Goal: Task Accomplishment & Management: Manage account settings

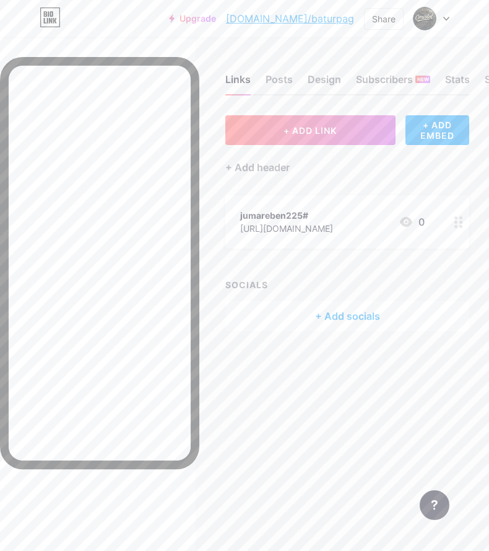
click at [269, 215] on div "jumareben225#" at bounding box center [286, 215] width 93 height 13
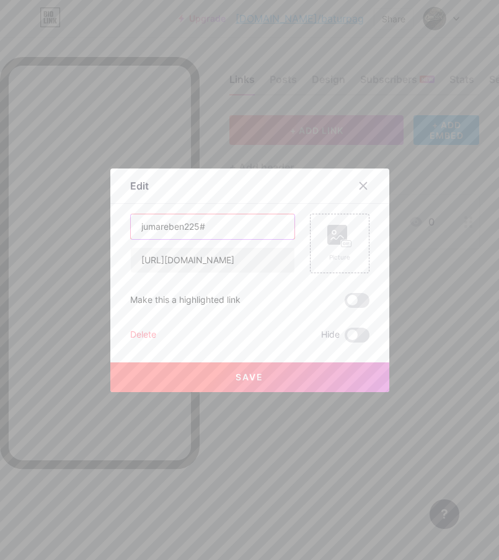
click at [240, 231] on input "jumareben225#" at bounding box center [213, 226] width 164 height 25
type input "j"
type input "DAFTAR [PERSON_NAME] LOGIN AKUN VIP"
click at [250, 369] on button "Save" at bounding box center [249, 377] width 279 height 30
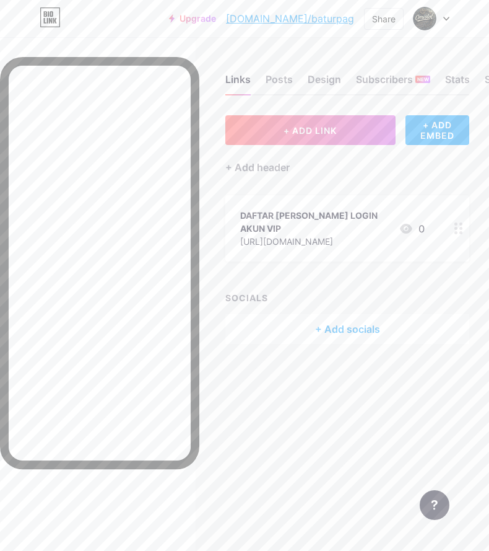
click at [414, 221] on icon at bounding box center [406, 228] width 15 height 15
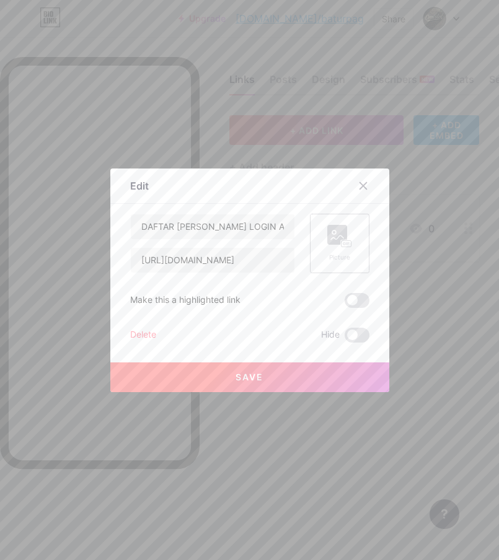
click at [333, 248] on div "Picture" at bounding box center [339, 243] width 25 height 37
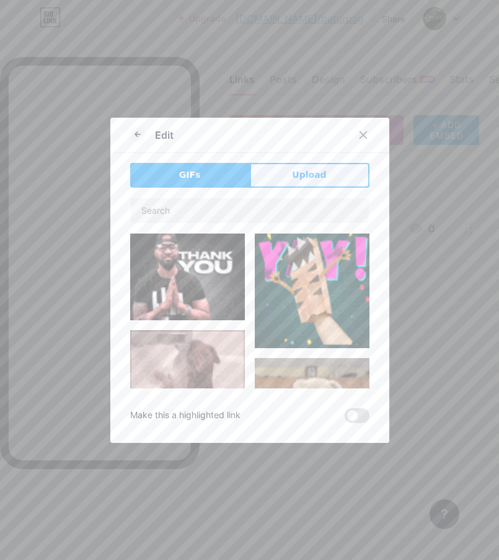
click at [272, 186] on button "Upload" at bounding box center [310, 175] width 120 height 25
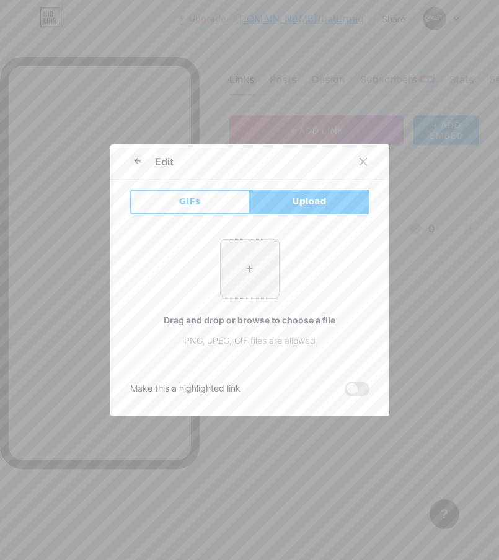
click at [234, 273] on input "file" at bounding box center [249, 269] width 58 height 58
type input "C:\fakepath\1d066656088aa48f85a7b0d1fad45bb8.jpg"
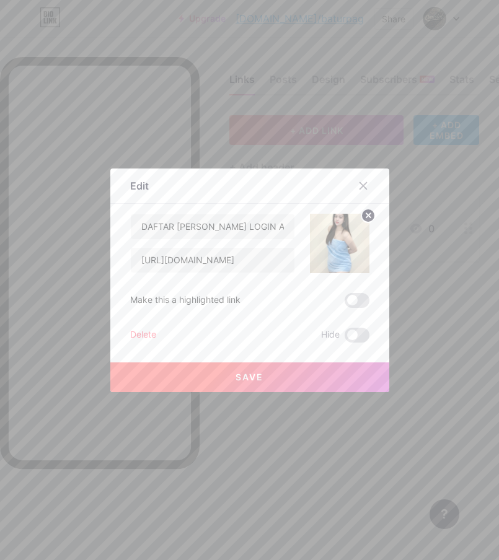
drag, startPoint x: 276, startPoint y: 370, endPoint x: 297, endPoint y: 361, distance: 22.8
click at [275, 370] on button "Save" at bounding box center [249, 377] width 279 height 30
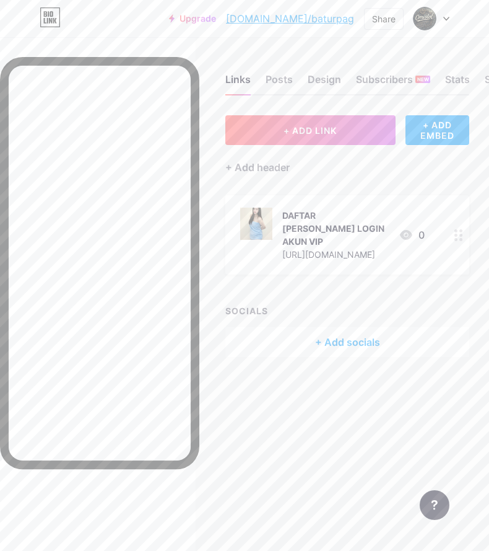
click at [321, 327] on div "+ Add socials" at bounding box center [347, 342] width 244 height 30
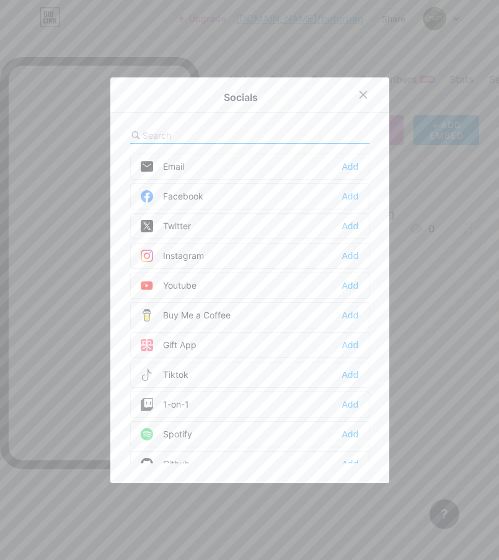
click at [162, 137] on input "text" at bounding box center [210, 135] width 137 height 13
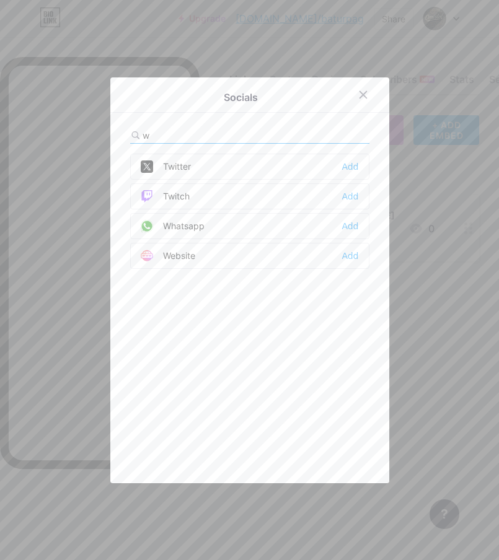
type input "w"
click at [183, 235] on div "Whatsapp Add" at bounding box center [249, 226] width 239 height 26
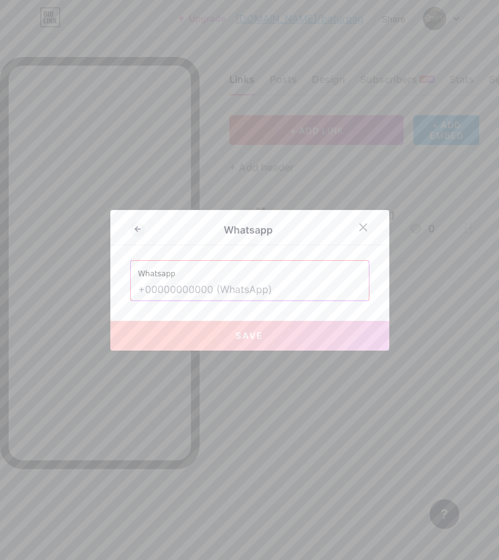
click at [171, 285] on input "text" at bounding box center [249, 289] width 223 height 21
paste input "[PHONE_NUMBER]"
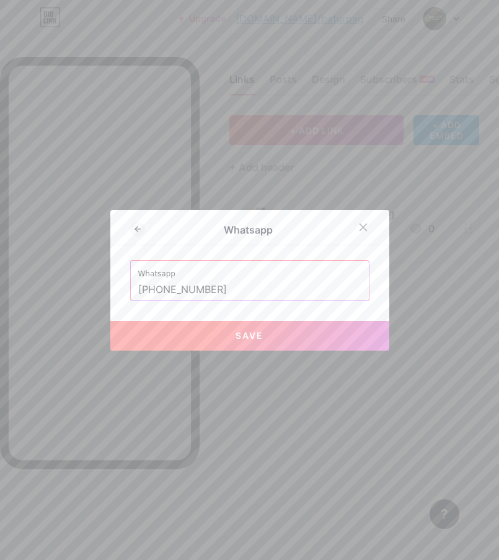
drag, startPoint x: 235, startPoint y: 328, endPoint x: 201, endPoint y: 334, distance: 34.5
click at [234, 329] on button "Save" at bounding box center [249, 336] width 279 height 30
type input "[URL][DOMAIN_NAME][PHONE_NUMBER]"
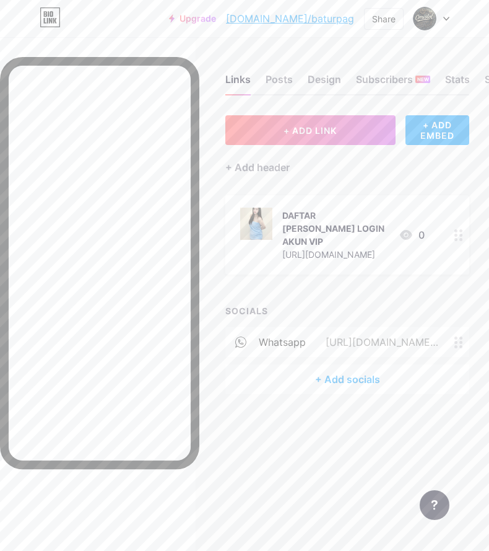
click at [360, 364] on div "+ Add socials" at bounding box center [347, 379] width 244 height 30
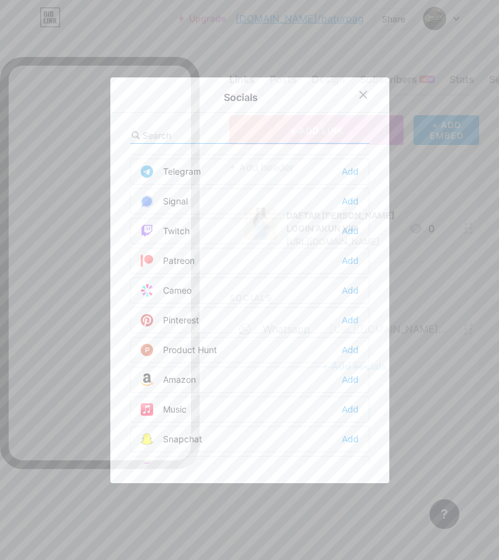
scroll to position [516, 0]
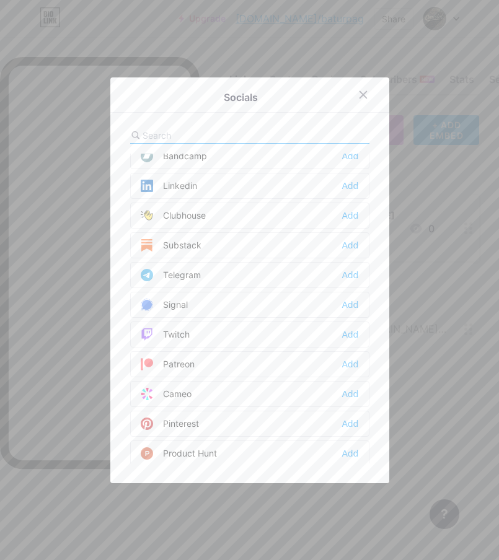
click at [207, 279] on div "Telegram Add" at bounding box center [249, 275] width 239 height 26
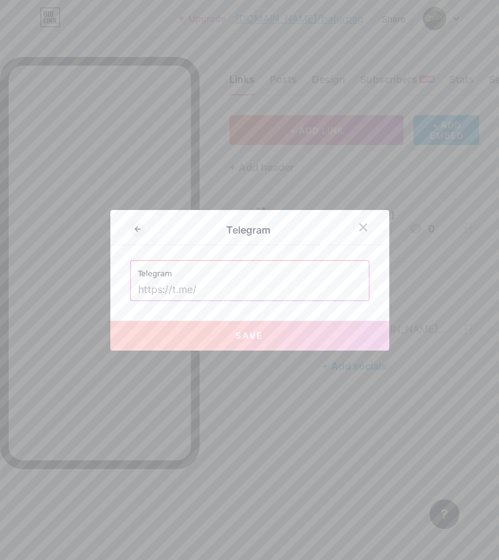
click at [207, 284] on input "text" at bounding box center [249, 289] width 223 height 21
paste input "[URL][DOMAIN_NAME]"
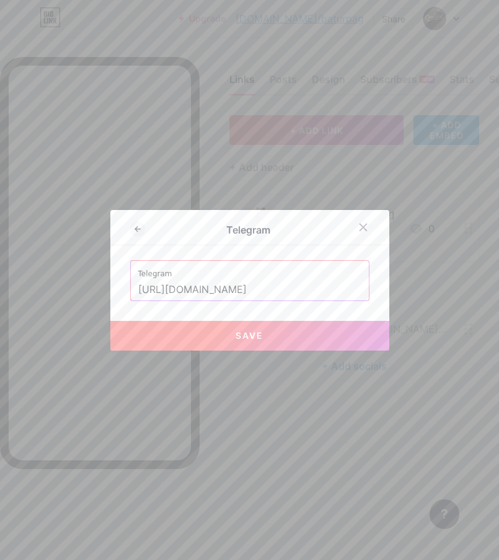
type input "[URL][DOMAIN_NAME]"
click at [290, 335] on button "Save" at bounding box center [249, 336] width 279 height 30
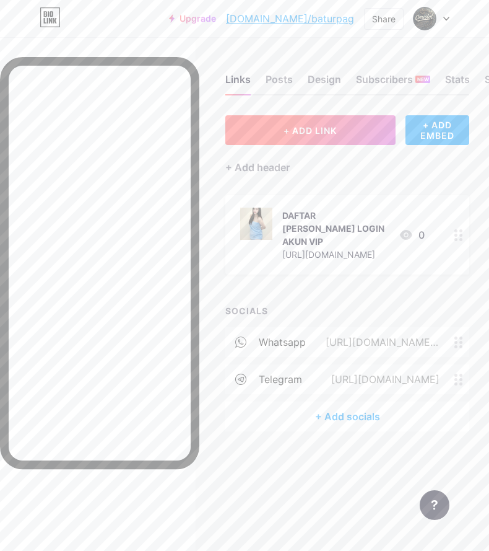
click at [344, 136] on button "+ ADD LINK" at bounding box center [310, 130] width 170 height 30
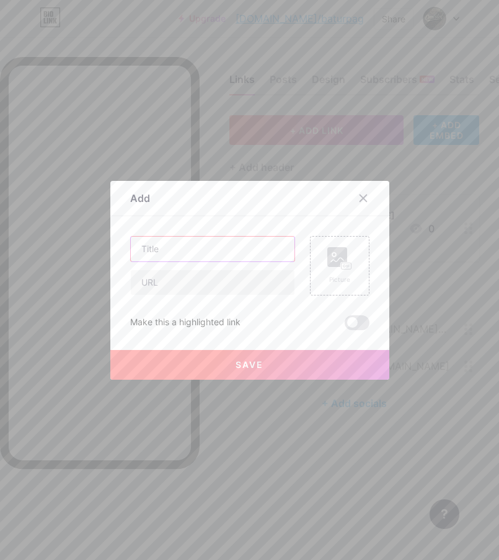
drag, startPoint x: 183, startPoint y: 250, endPoint x: 193, endPoint y: 244, distance: 11.2
click at [183, 250] on input "text" at bounding box center [213, 249] width 164 height 25
type input "r"
type input "RTP LIVE"
click at [185, 289] on input "text" at bounding box center [213, 282] width 164 height 25
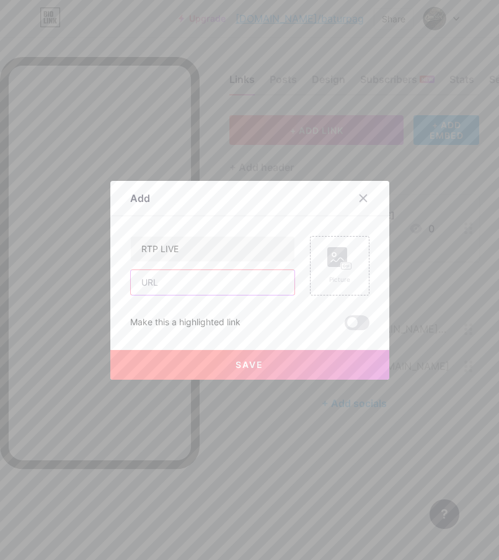
paste input "[URL][DOMAIN_NAME]"
type input "[URL][DOMAIN_NAME]"
click at [328, 263] on rect at bounding box center [337, 257] width 20 height 20
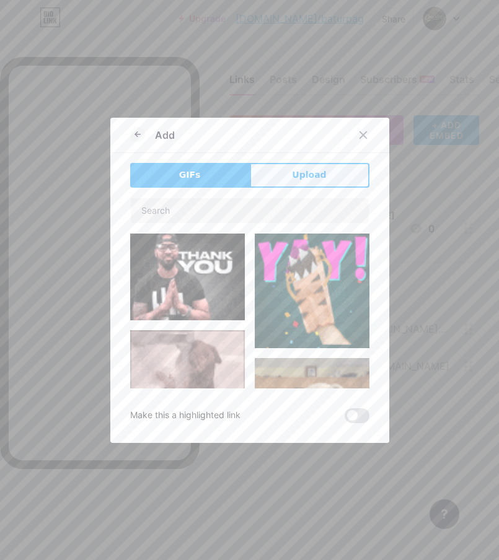
click at [297, 182] on button "Upload" at bounding box center [310, 175] width 120 height 25
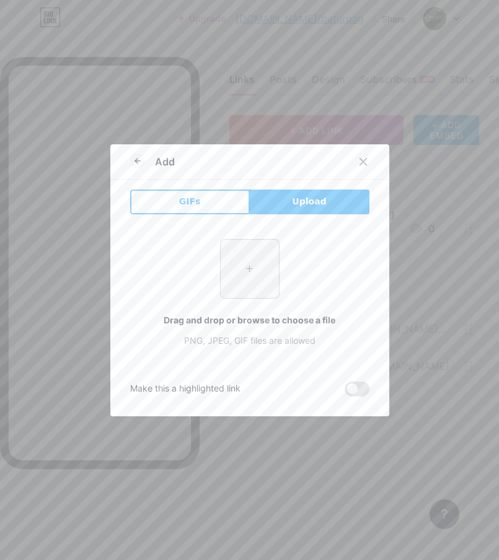
click at [232, 274] on input "file" at bounding box center [249, 269] width 58 height 58
type input "C:\fakepath\254ea5adbd2cf08cffe756b7c5d3cf5d.jpg"
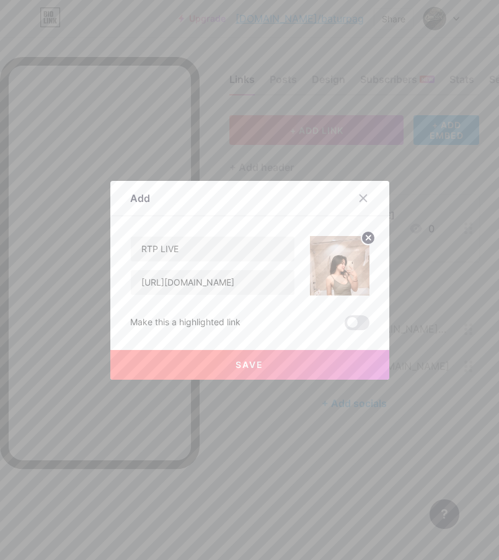
click at [240, 367] on span "Save" at bounding box center [249, 364] width 28 height 11
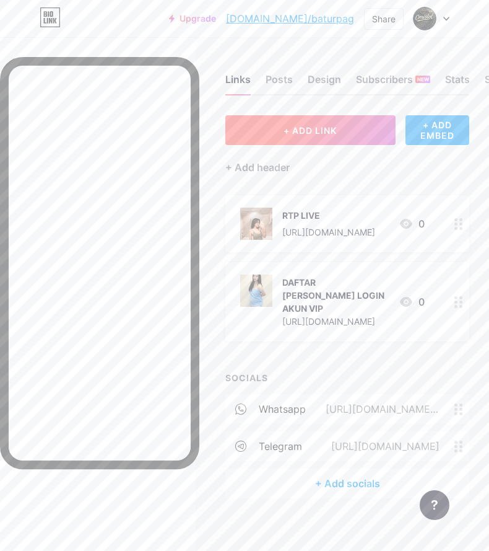
click at [355, 139] on button "+ ADD LINK" at bounding box center [310, 130] width 170 height 30
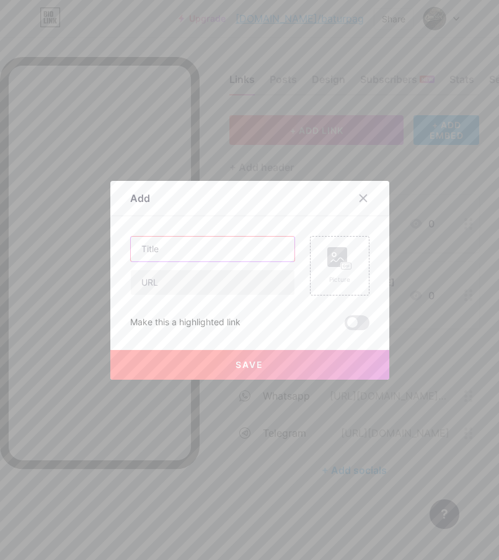
click at [199, 256] on input "text" at bounding box center [213, 249] width 164 height 25
click at [223, 248] on input "LIVE CHAT" at bounding box center [213, 249] width 164 height 25
type input "LIVE CHAT 24JAM"
click at [208, 290] on input "text" at bounding box center [213, 282] width 164 height 25
paste input "[URL][DOMAIN_NAME]"
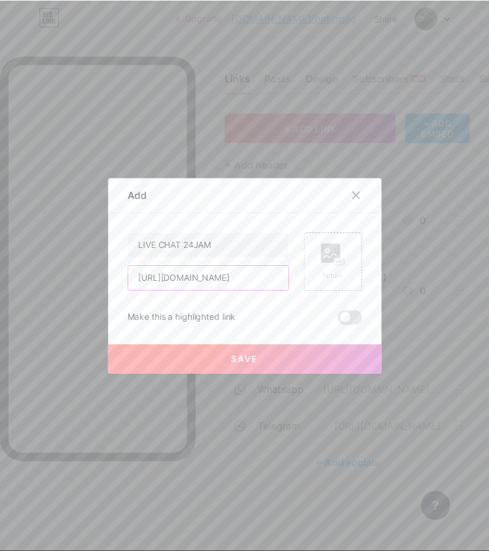
scroll to position [0, 188]
type input "[URL][DOMAIN_NAME]"
click at [321, 259] on div "Picture" at bounding box center [339, 265] width 59 height 59
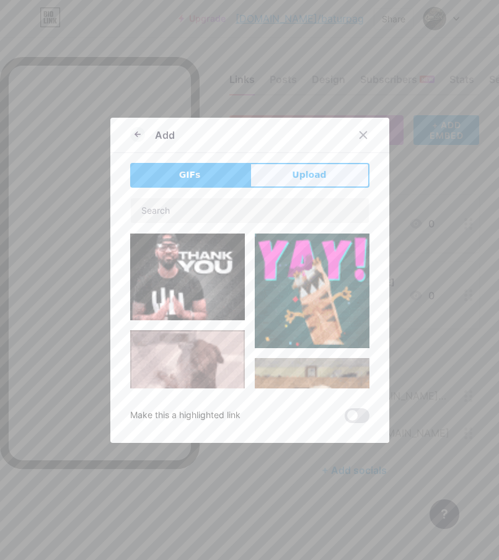
click at [281, 177] on button "Upload" at bounding box center [310, 175] width 120 height 25
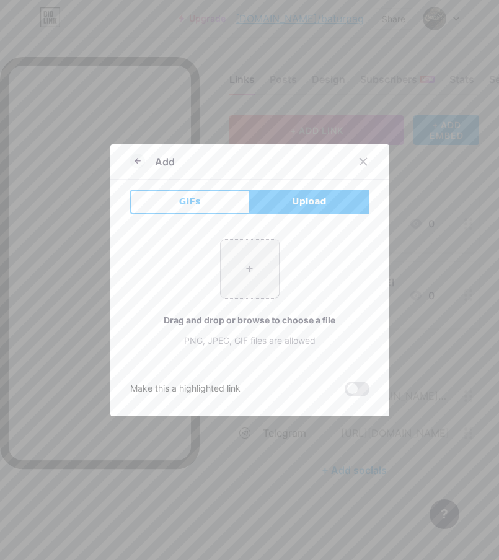
click at [229, 270] on input "file" at bounding box center [249, 269] width 58 height 58
type input "C:\fakepath\eb6dacc4f47f6d71a8e20949900eccae.jpg"
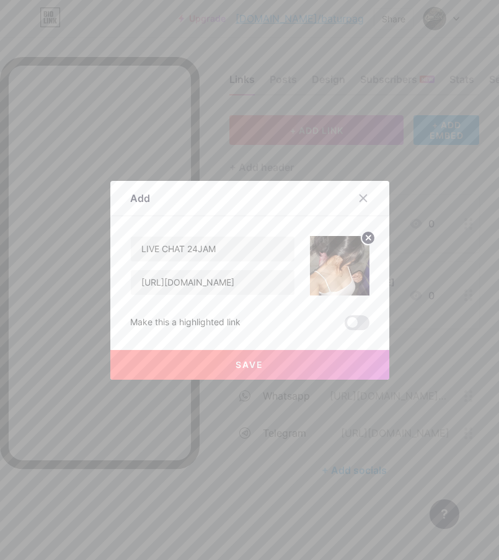
click at [256, 363] on span "Save" at bounding box center [249, 364] width 28 height 11
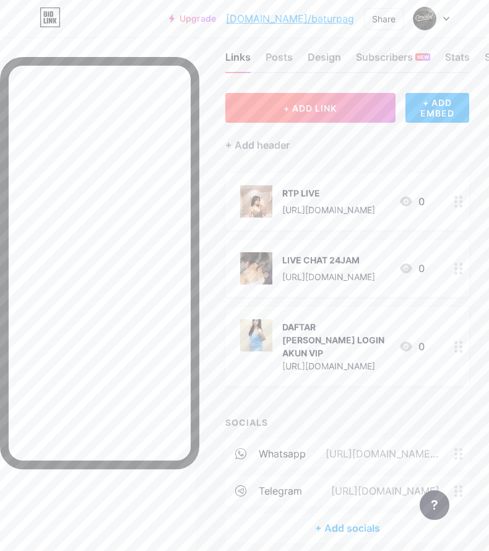
scroll to position [0, 0]
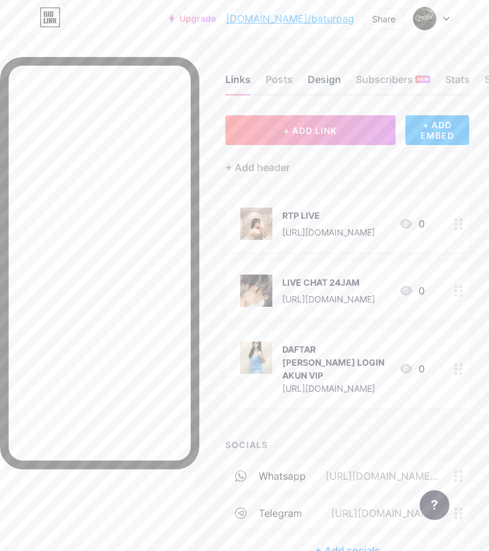
click at [335, 72] on div "Design" at bounding box center [324, 83] width 33 height 22
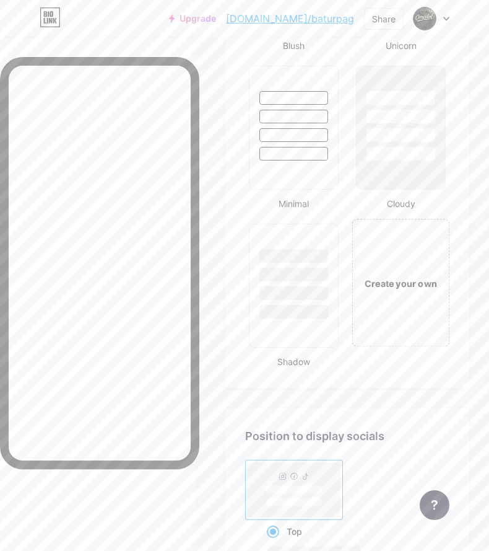
scroll to position [2064, 0]
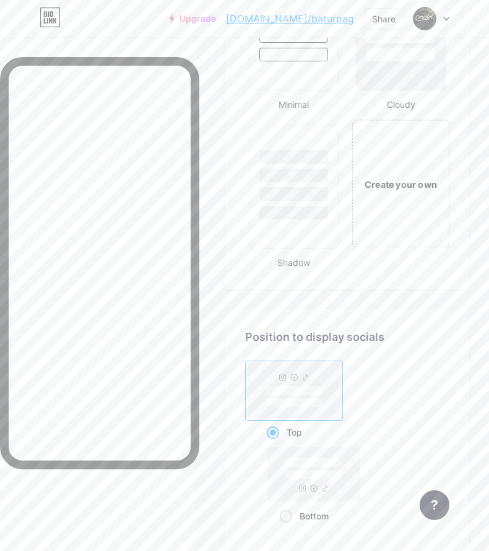
click at [393, 199] on div "Create your own" at bounding box center [401, 184] width 98 height 128
click at [387, 196] on div "Create your own" at bounding box center [401, 184] width 95 height 124
click at [408, 185] on div "Create your own" at bounding box center [401, 184] width 90 height 13
click at [405, 173] on div "Create your own" at bounding box center [401, 184] width 95 height 124
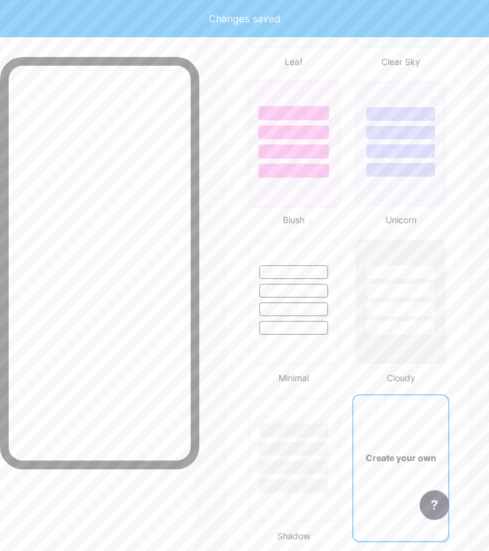
type input "#ffffff"
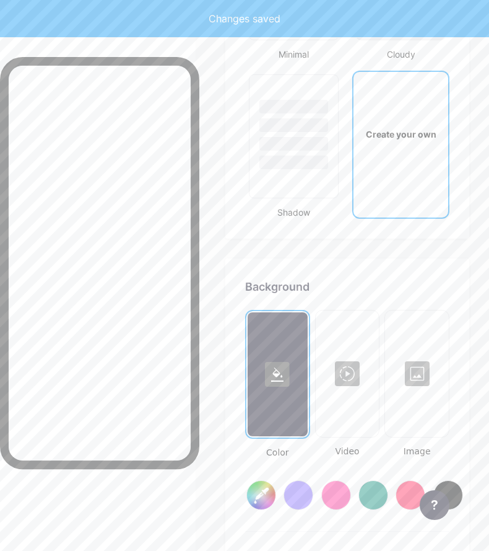
type input "#ffffff"
type input "#000000"
type input "#ffffff"
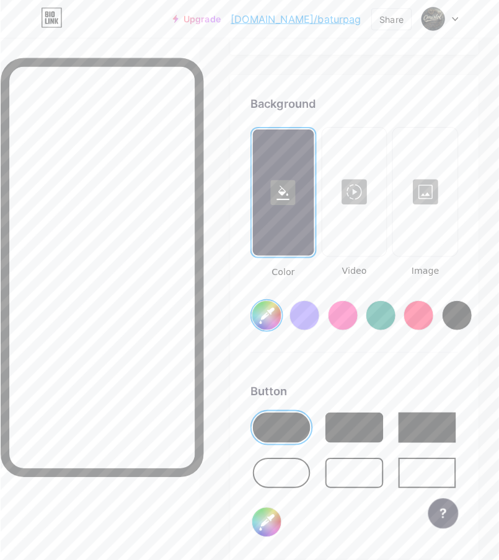
scroll to position [2323, 0]
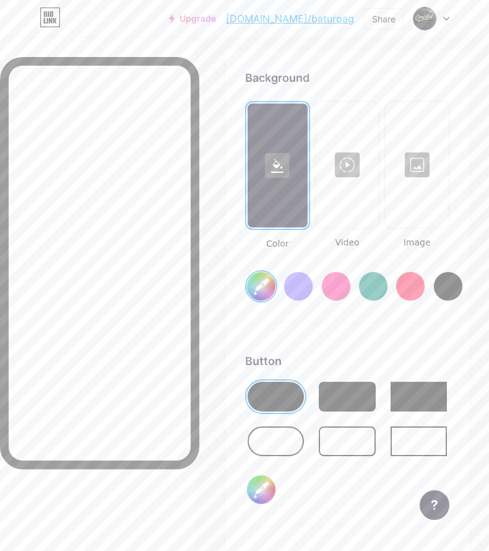
click at [354, 155] on div at bounding box center [347, 165] width 61 height 124
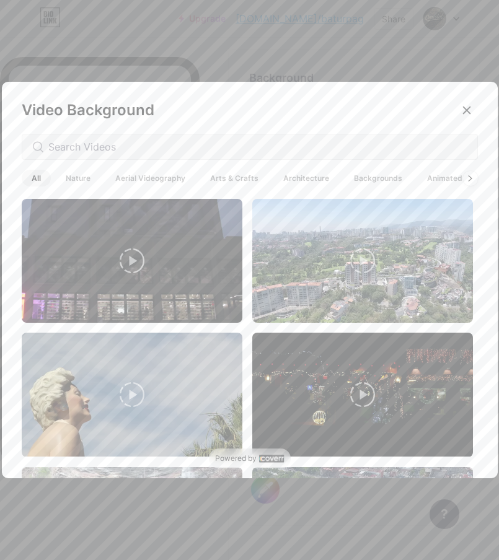
click at [364, 180] on span "Backgrounds" at bounding box center [378, 178] width 68 height 17
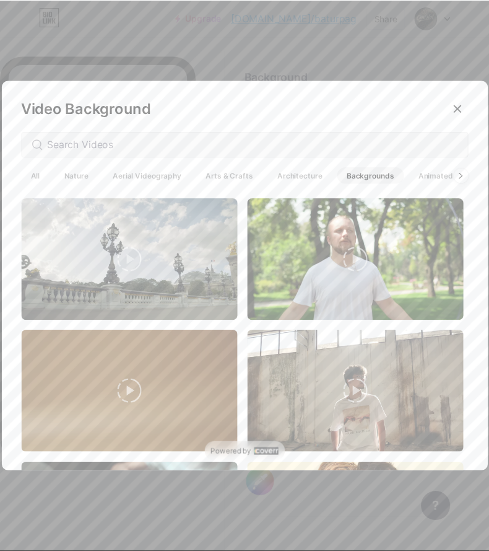
scroll to position [2985, 0]
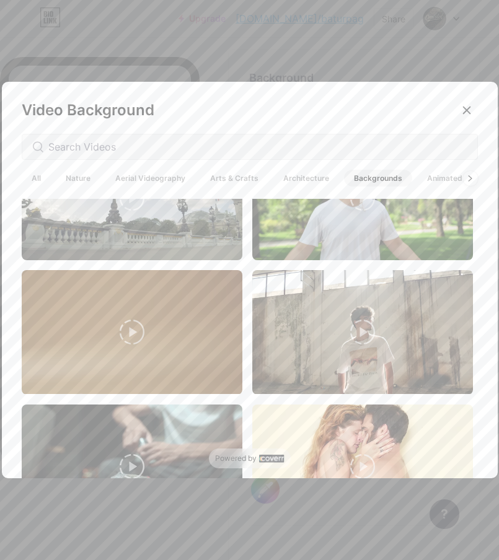
click at [180, 404] on video at bounding box center [132, 466] width 220 height 124
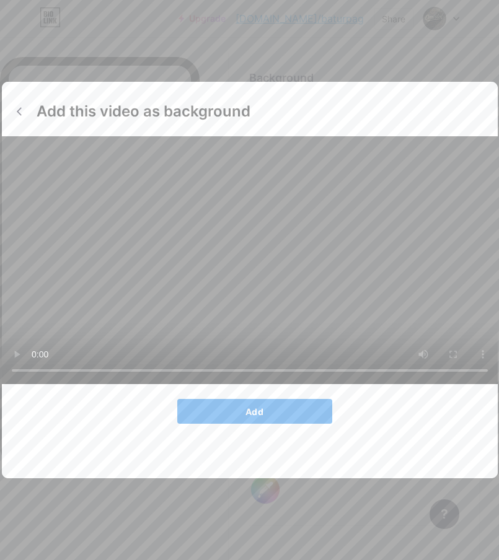
click at [226, 424] on button "Add" at bounding box center [254, 411] width 155 height 25
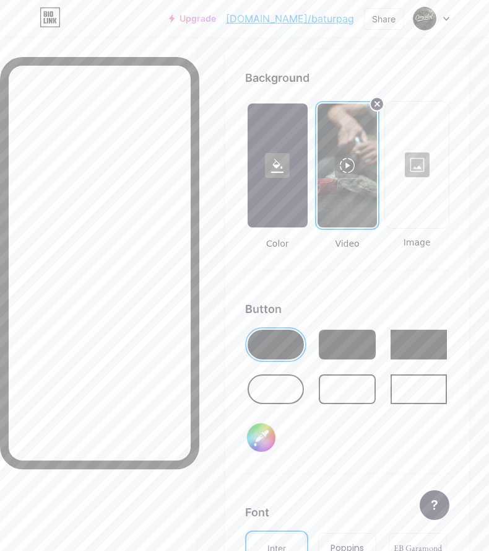
scroll to position [2117, 0]
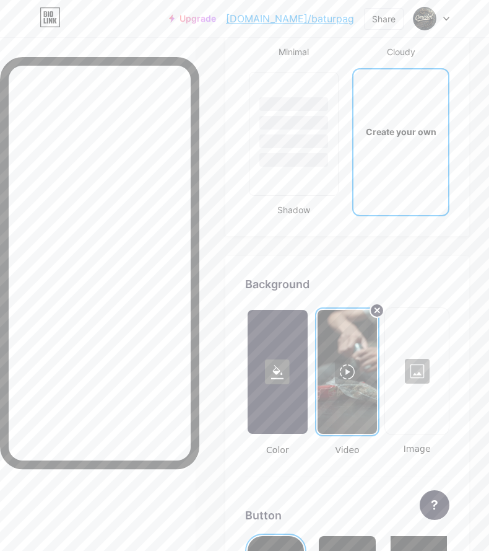
click at [444, 374] on div at bounding box center [416, 371] width 61 height 124
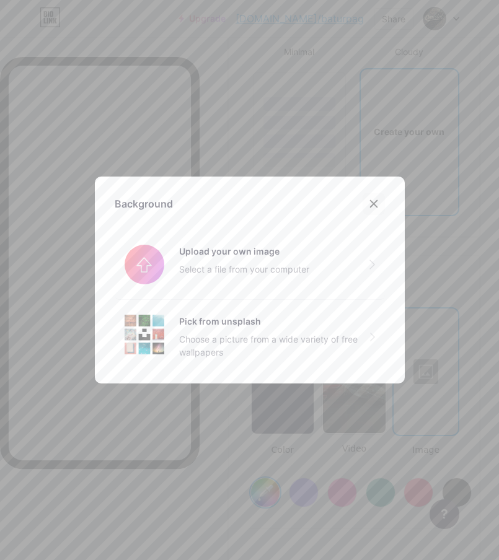
click at [366, 198] on div at bounding box center [373, 204] width 22 height 22
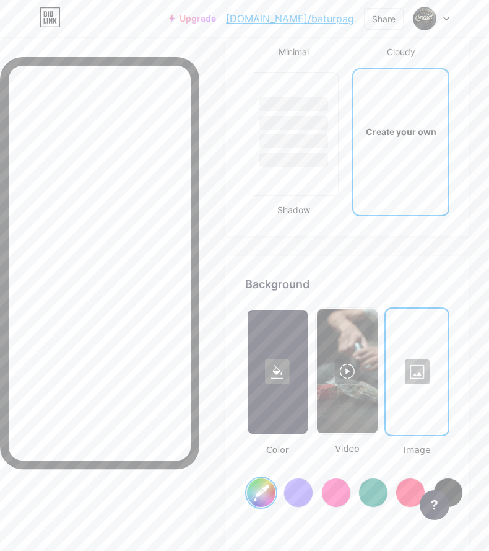
click at [445, 365] on div at bounding box center [417, 372] width 60 height 124
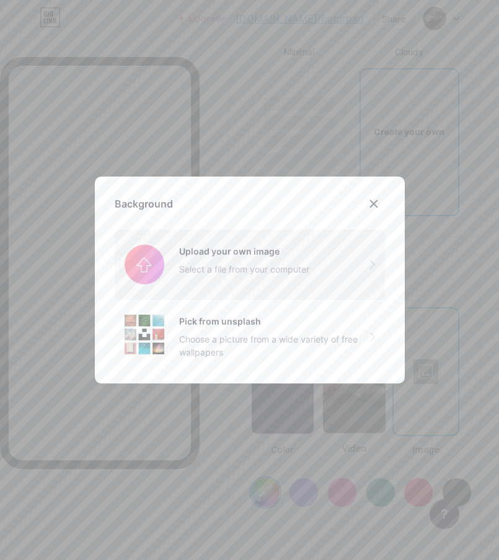
click at [206, 267] on input "file" at bounding box center [250, 264] width 270 height 69
click at [359, 185] on div "Background Upload your own image Select a file from your computer Pick from uns…" at bounding box center [250, 280] width 310 height 207
click at [383, 205] on div "Background Upload your own image Select a file from your computer Pick from uns…" at bounding box center [250, 280] width 310 height 207
click at [369, 203] on icon at bounding box center [374, 204] width 10 height 10
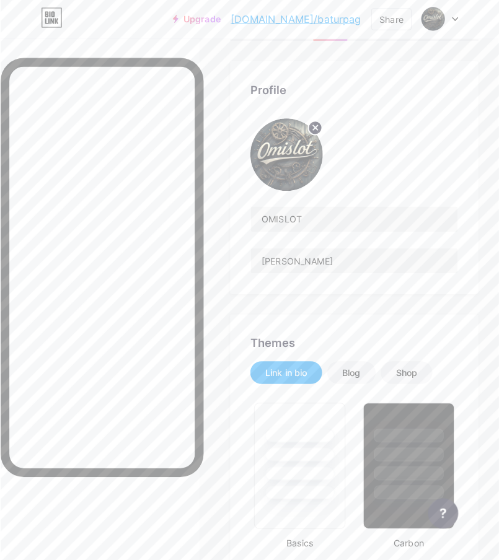
scroll to position [0, 0]
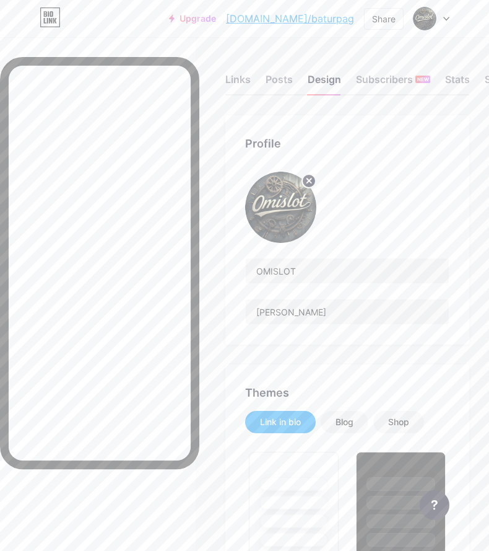
click at [311, 181] on circle at bounding box center [309, 181] width 14 height 14
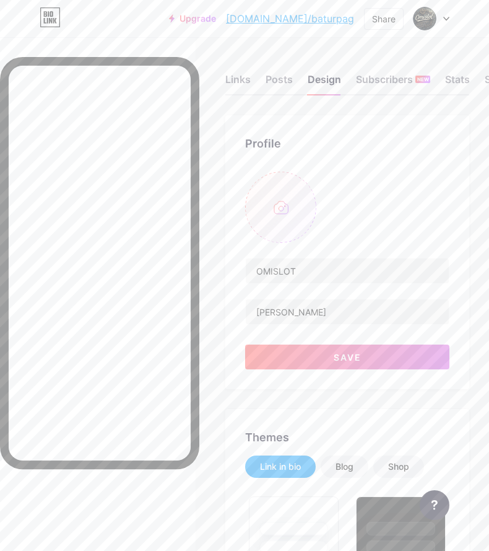
click at [287, 209] on input "file" at bounding box center [280, 207] width 71 height 71
type input "C:\fakepath\6312c566-4953-41d9-875b-8085f314ea9b_169.jpg"
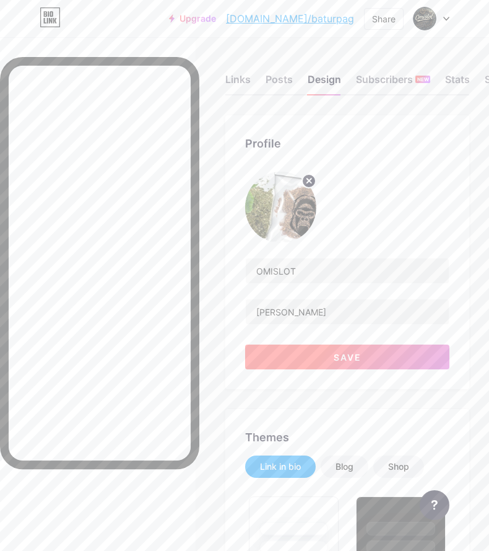
drag, startPoint x: 351, startPoint y: 360, endPoint x: 344, endPoint y: 360, distance: 6.8
click at [351, 360] on span "Save" at bounding box center [348, 357] width 28 height 11
type input "#ffffff"
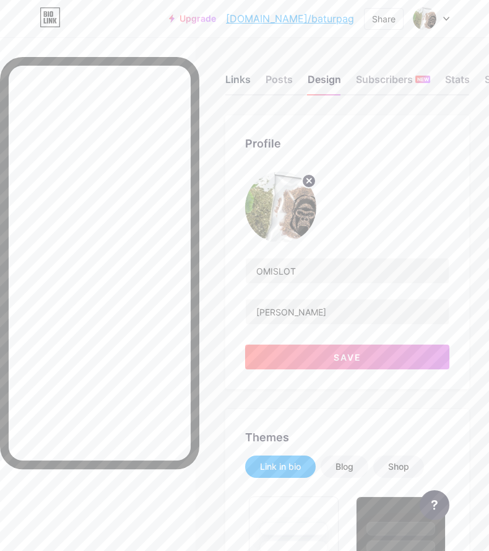
click at [239, 75] on div "Links" at bounding box center [237, 83] width 25 height 22
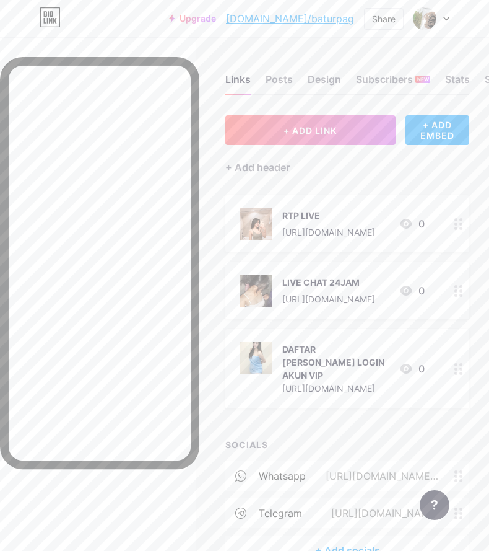
click at [412, 220] on icon at bounding box center [406, 224] width 12 height 10
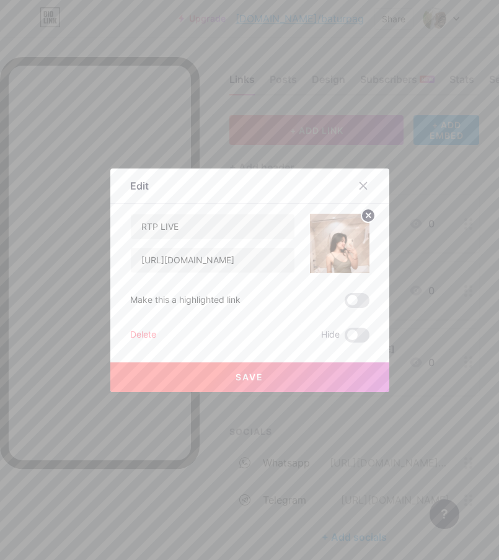
click at [361, 219] on circle at bounding box center [368, 216] width 14 height 14
click at [334, 263] on div "Picture" at bounding box center [339, 243] width 59 height 59
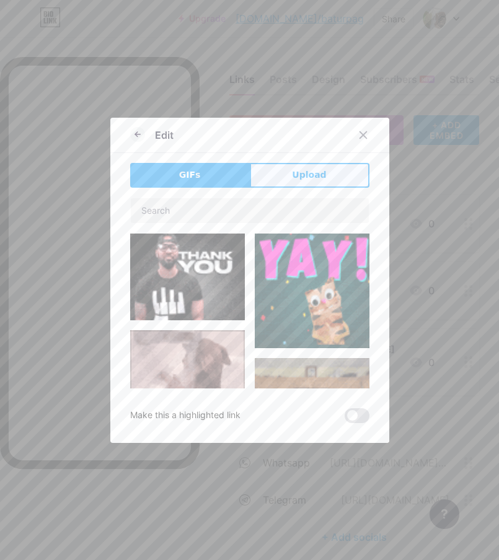
click at [288, 171] on button "Upload" at bounding box center [310, 175] width 120 height 25
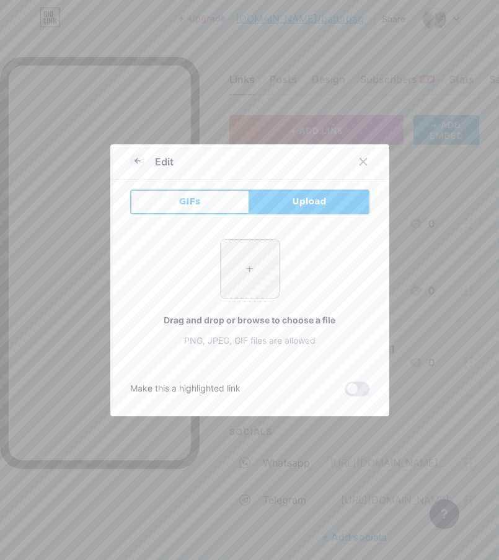
click at [244, 260] on input "file" at bounding box center [249, 269] width 58 height 58
type input "C:\fakepath\Ilustrasi-Ganja-655x360-624x343.jpg"
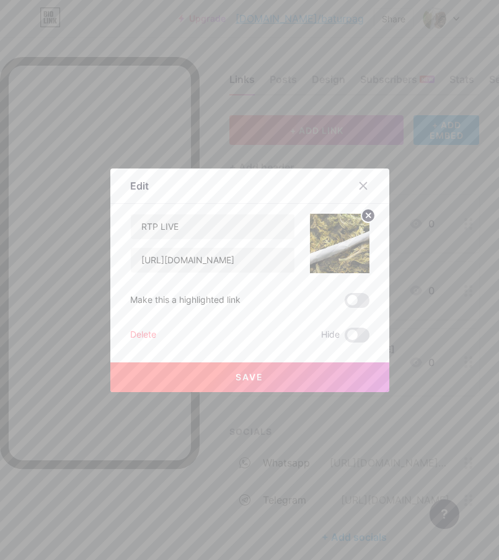
click at [253, 378] on span "Save" at bounding box center [249, 377] width 28 height 11
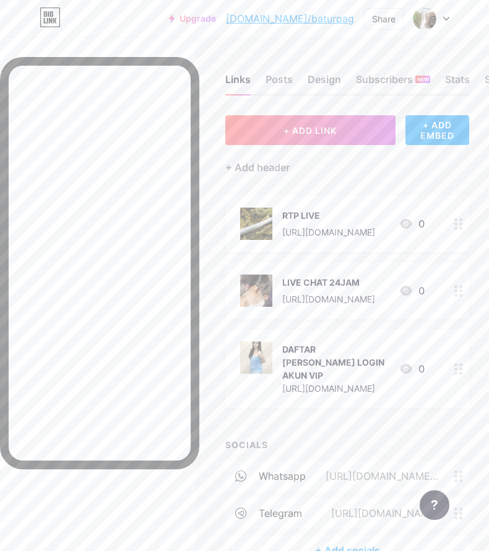
click at [412, 289] on icon at bounding box center [406, 291] width 12 height 10
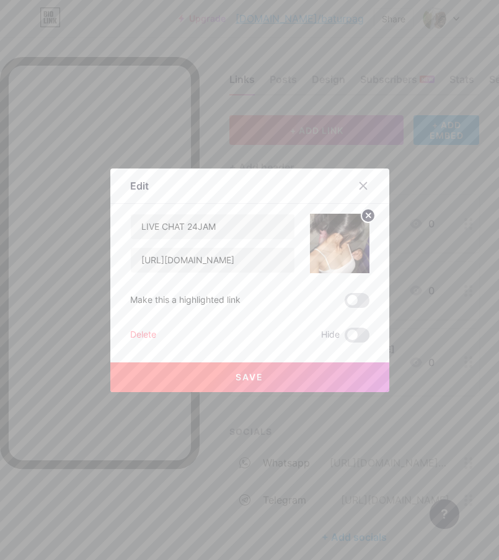
click at [361, 218] on circle at bounding box center [368, 216] width 14 height 14
click at [345, 240] on rect at bounding box center [346, 243] width 10 height 6
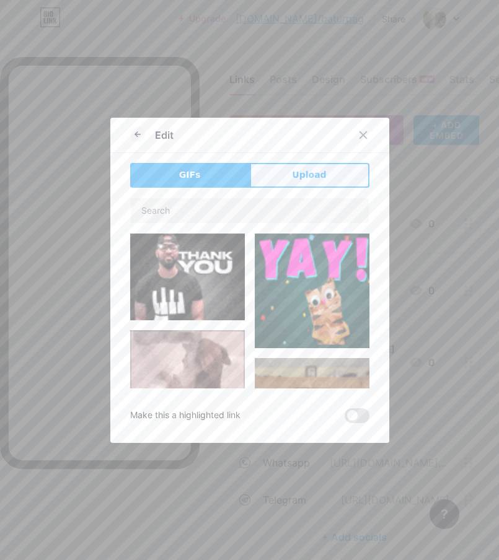
drag, startPoint x: 284, startPoint y: 152, endPoint x: 286, endPoint y: 164, distance: 12.6
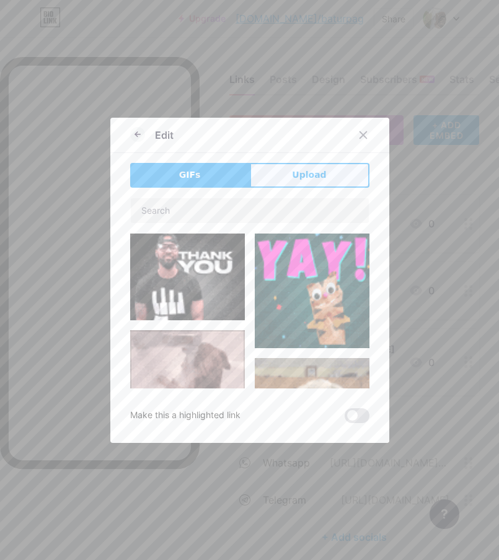
click at [286, 160] on div "Edit GIFs Upload Content YouTube Play YouTube video without leaving your page. …" at bounding box center [249, 280] width 279 height 325
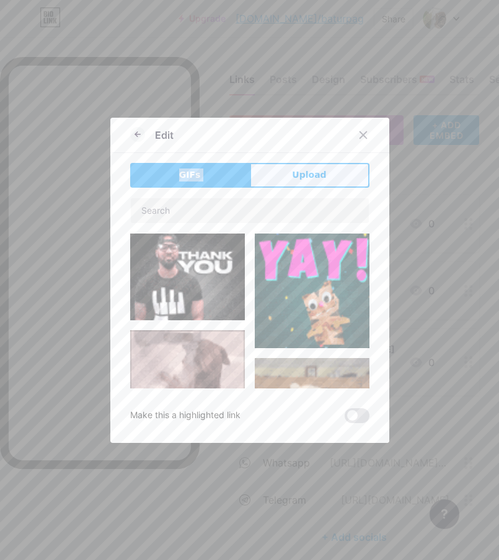
click at [287, 166] on button "Upload" at bounding box center [310, 175] width 120 height 25
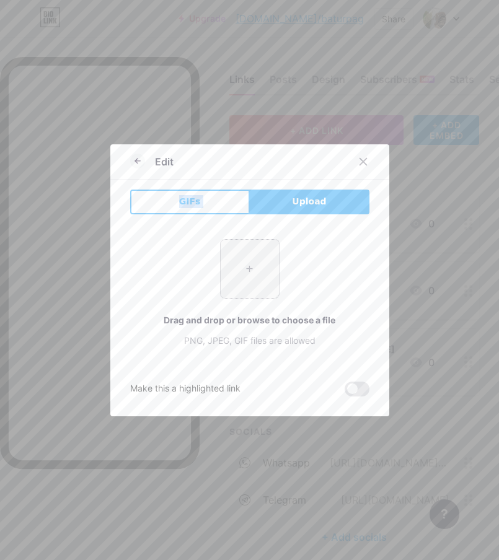
click at [235, 263] on input "file" at bounding box center [249, 269] width 58 height 58
type input "C:\fakepath\images.jpg"
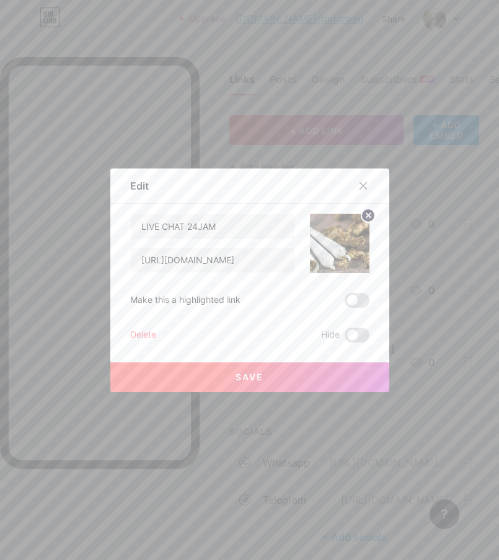
click at [231, 367] on button "Save" at bounding box center [249, 377] width 279 height 30
click at [241, 377] on span at bounding box center [249, 376] width 19 height 19
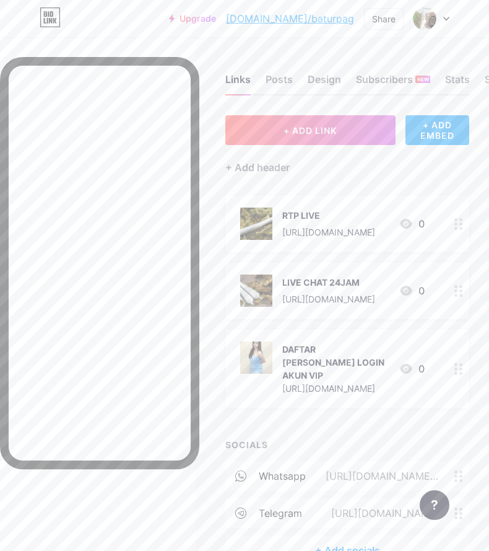
click at [414, 361] on icon at bounding box center [406, 368] width 15 height 15
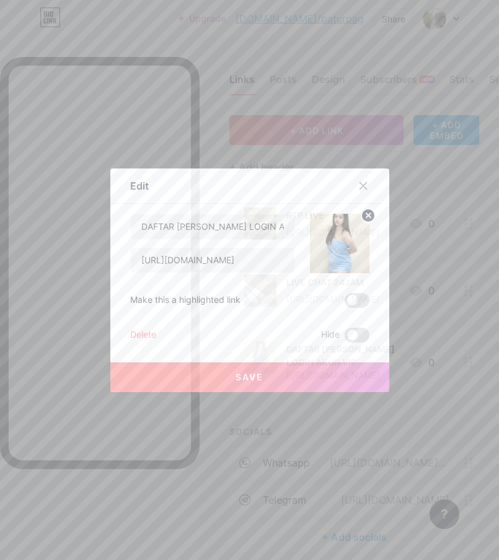
click at [366, 216] on circle at bounding box center [368, 216] width 14 height 14
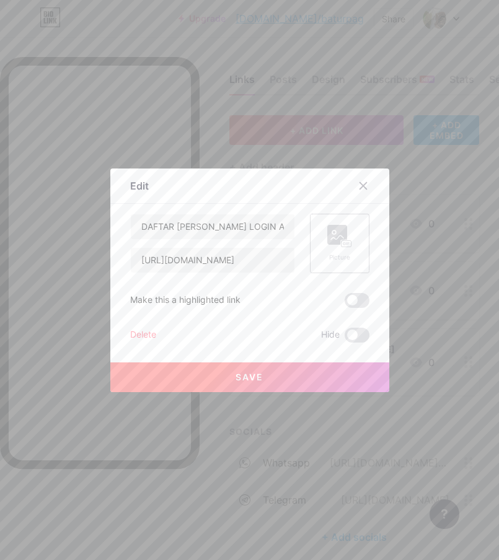
click at [344, 255] on div "Picture" at bounding box center [339, 257] width 25 height 9
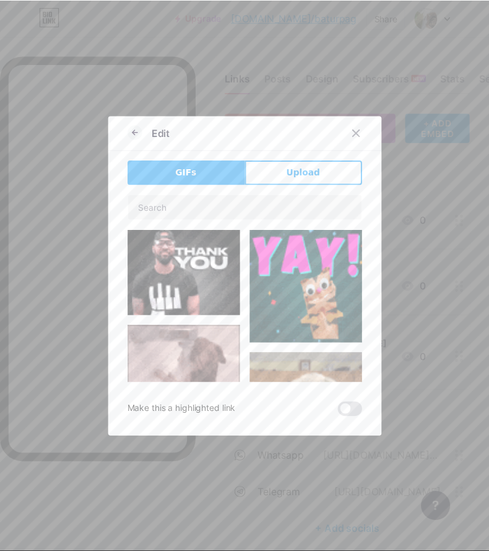
scroll to position [413, 0]
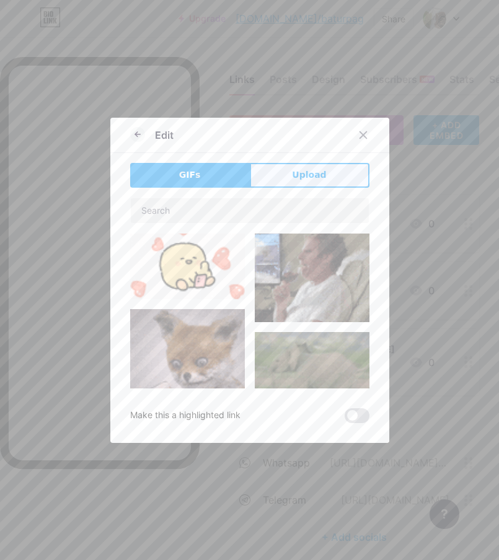
click at [301, 181] on span "Upload" at bounding box center [309, 174] width 34 height 13
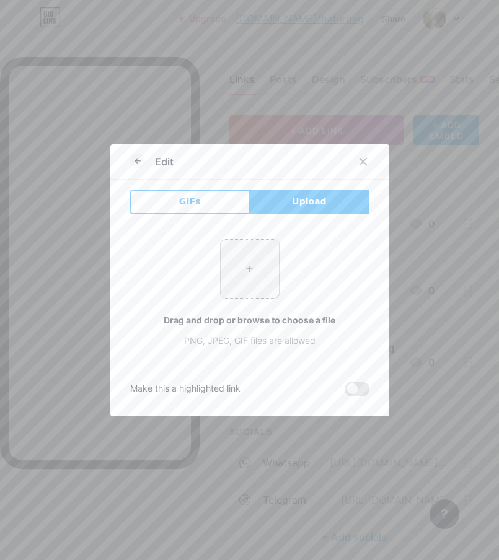
click at [260, 276] on input "file" at bounding box center [249, 269] width 58 height 58
type input "C:\fakepath\082735100_1642407764-Ganja-[PERSON_NAME]-Tembakau-Gorila.jpg"
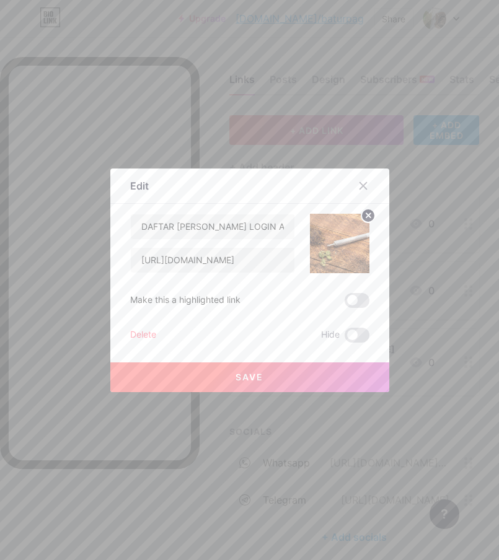
click at [268, 380] on button "Save" at bounding box center [249, 377] width 279 height 30
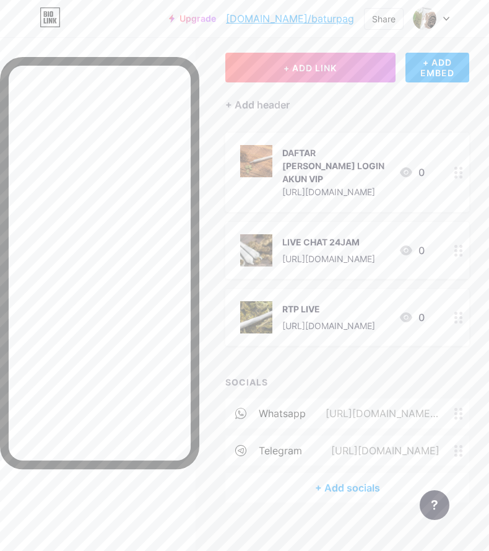
click at [362, 406] on div "[URL][DOMAIN_NAME][PHONE_NUMBER]" at bounding box center [380, 413] width 149 height 15
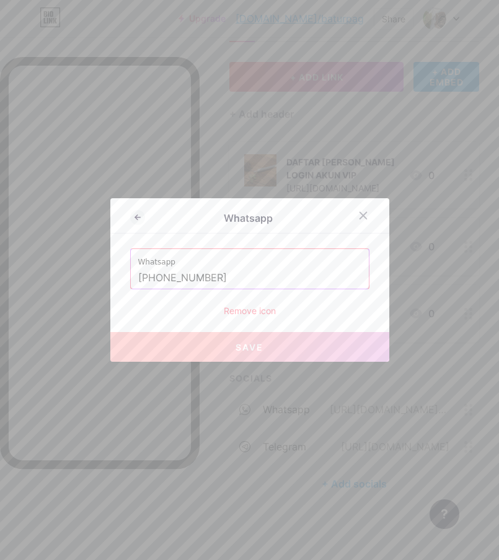
click at [251, 310] on div "Remove icon" at bounding box center [249, 310] width 239 height 13
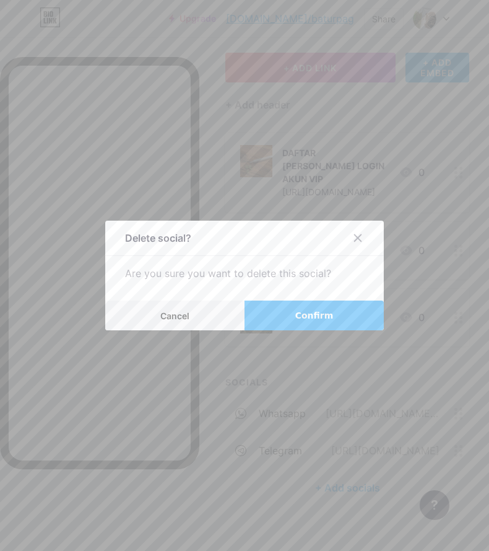
click at [357, 243] on icon at bounding box center [358, 238] width 10 height 10
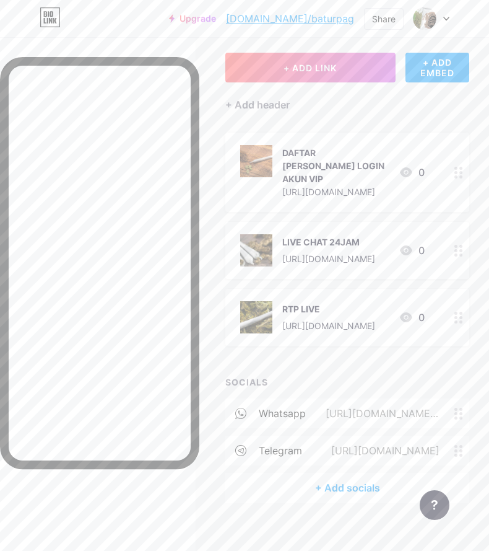
scroll to position [0, 0]
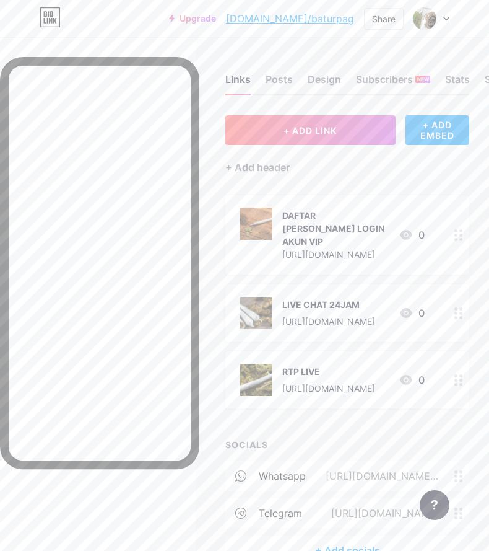
drag, startPoint x: 325, startPoint y: 83, endPoint x: 319, endPoint y: 113, distance: 30.4
click at [323, 82] on div "Design" at bounding box center [324, 83] width 33 height 22
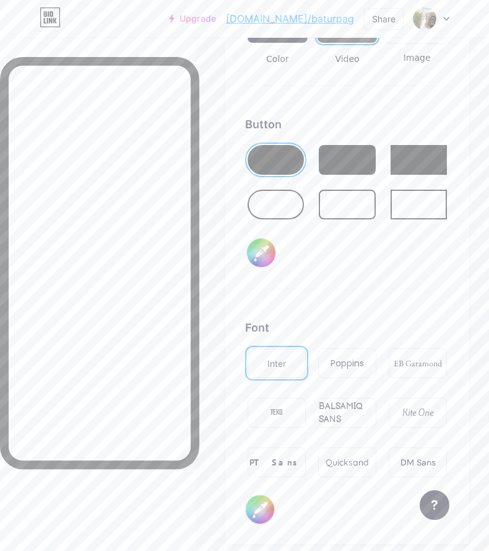
scroll to position [2477, 0]
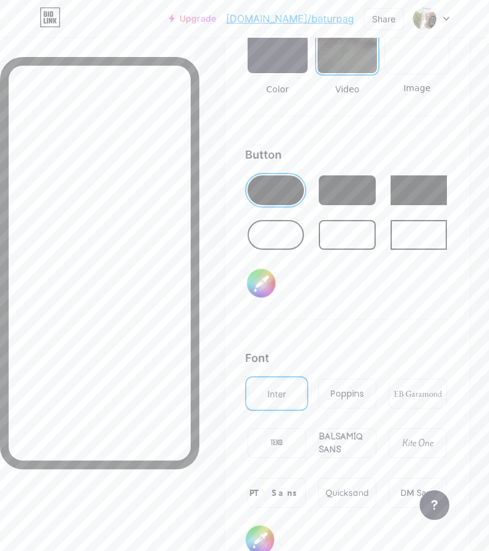
click at [287, 240] on div at bounding box center [276, 235] width 56 height 30
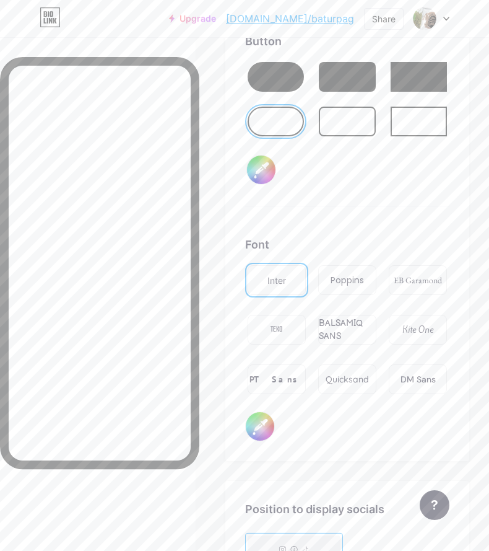
scroll to position [2684, 0]
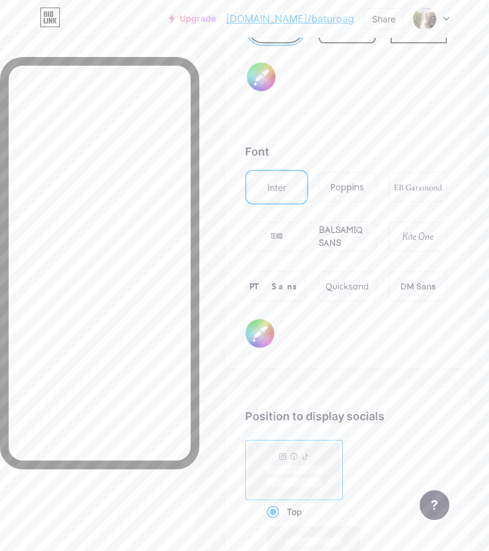
click at [331, 237] on div "BALSAMIQ SANS" at bounding box center [347, 237] width 57 height 26
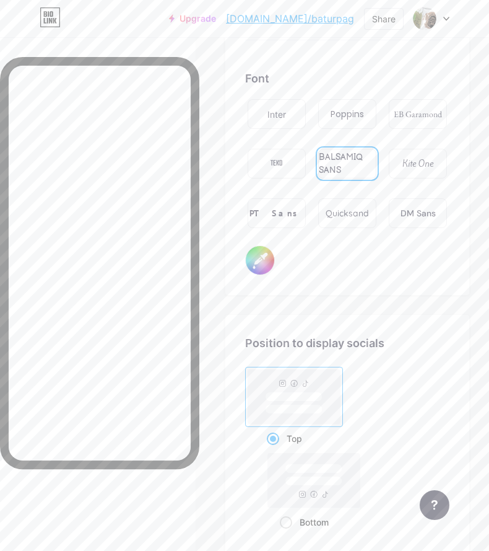
scroll to position [2787, 0]
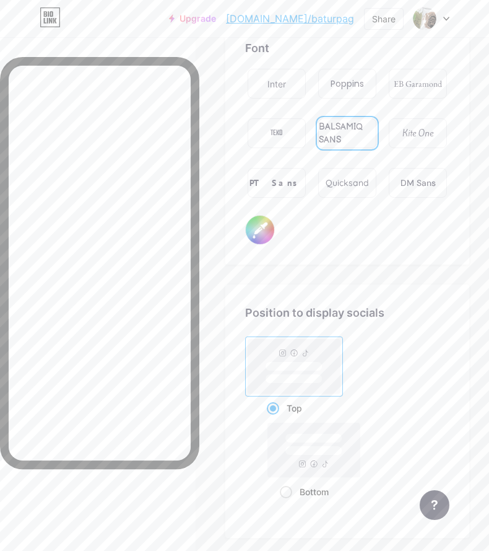
drag, startPoint x: 261, startPoint y: 227, endPoint x: 261, endPoint y: 235, distance: 7.4
click at [261, 229] on input "#000000" at bounding box center [260, 230] width 28 height 28
type input "#f2f2f2"
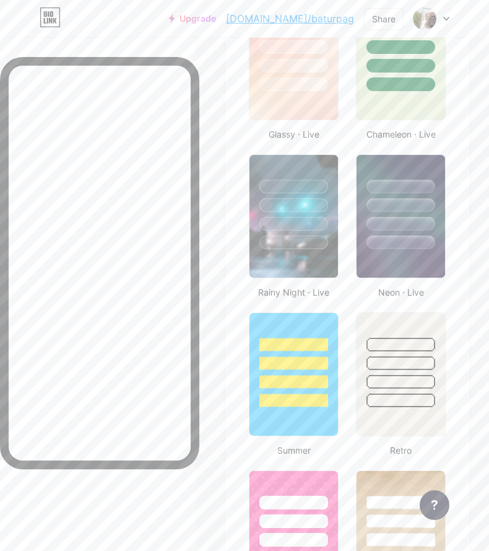
scroll to position [516, 0]
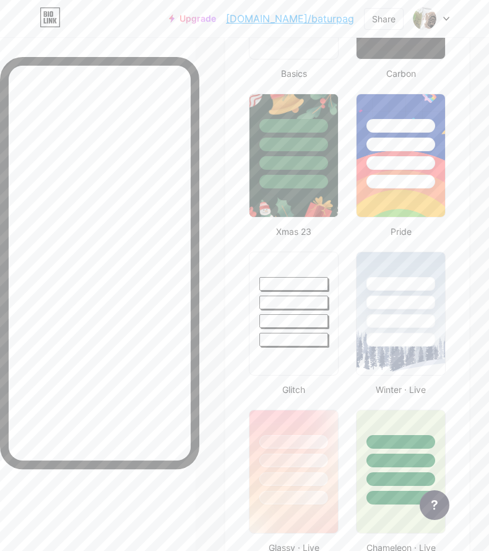
click at [339, 20] on link "[DOMAIN_NAME]/baturpag" at bounding box center [290, 18] width 128 height 15
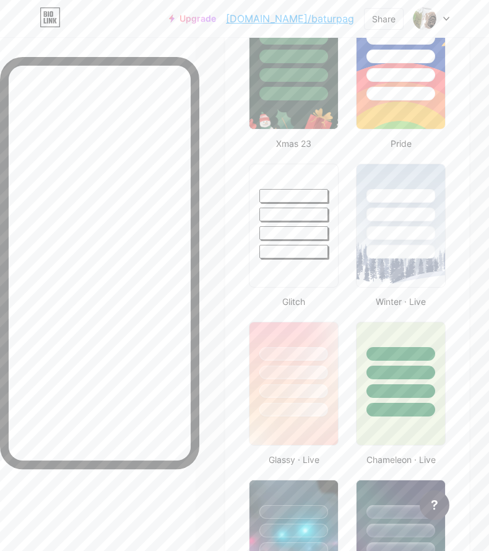
scroll to position [0, 0]
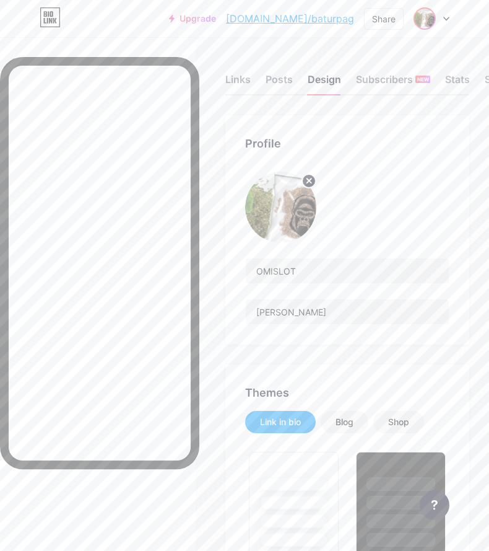
click at [418, 20] on img at bounding box center [425, 19] width 20 height 20
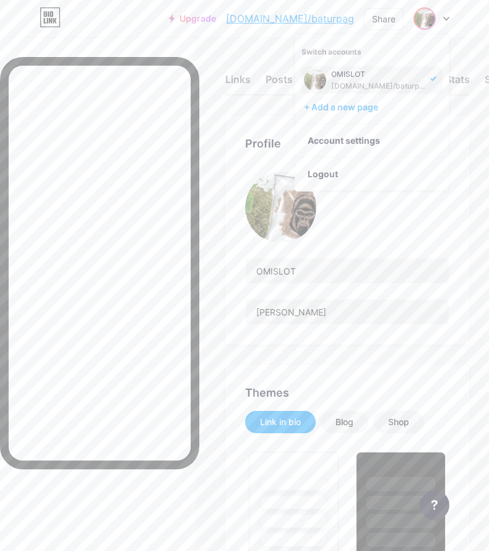
click at [363, 72] on div "OMISLOT" at bounding box center [378, 74] width 95 height 10
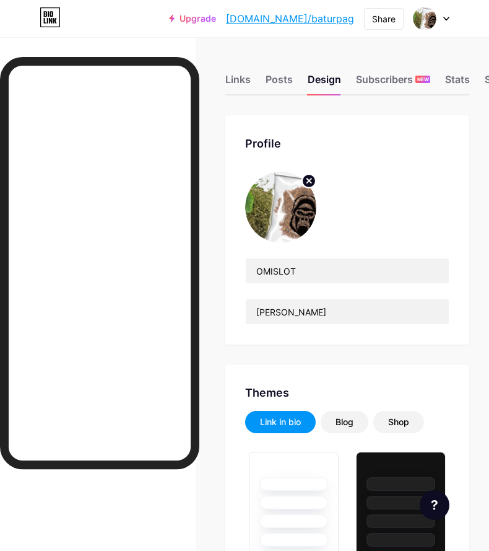
type input "#000000"
type input "#f2f2f2"
click at [449, 15] on div at bounding box center [432, 18] width 36 height 22
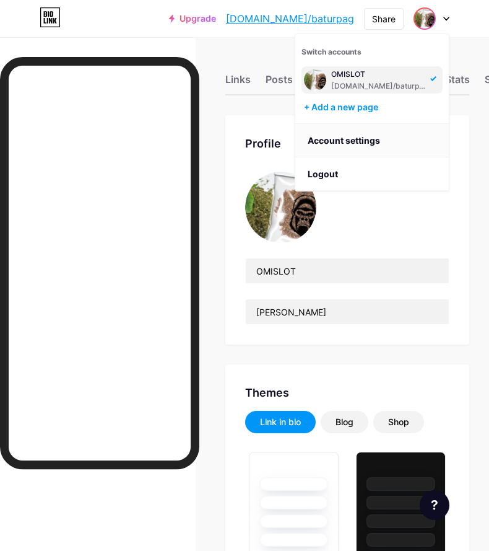
click at [352, 136] on link "Account settings" at bounding box center [372, 140] width 154 height 33
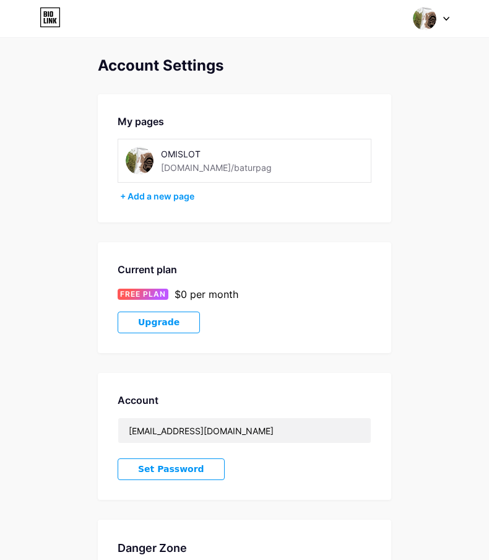
click at [249, 169] on div "OMISLOT [DOMAIN_NAME]/baturpag" at bounding box center [222, 161] width 123 height 28
click at [223, 171] on div "[DOMAIN_NAME]/baturpag" at bounding box center [216, 167] width 111 height 13
click at [222, 170] on div "[DOMAIN_NAME]/baturpag" at bounding box center [216, 167] width 111 height 13
click at [251, 224] on div "Account Settings My pages OMISLOT [DOMAIN_NAME]/baturpag + Add a new page Curre…" at bounding box center [245, 354] width 294 height 595
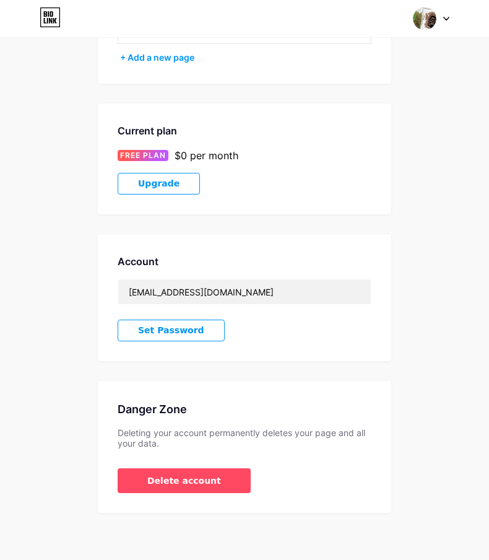
scroll to position [141, 0]
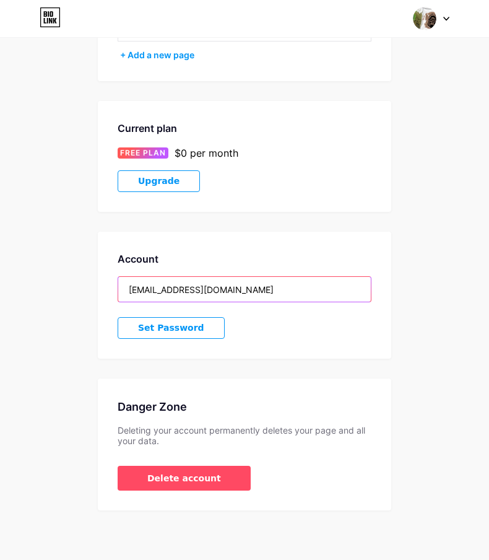
click at [237, 290] on input "[EMAIL_ADDRESS][DOMAIN_NAME]" at bounding box center [244, 289] width 253 height 25
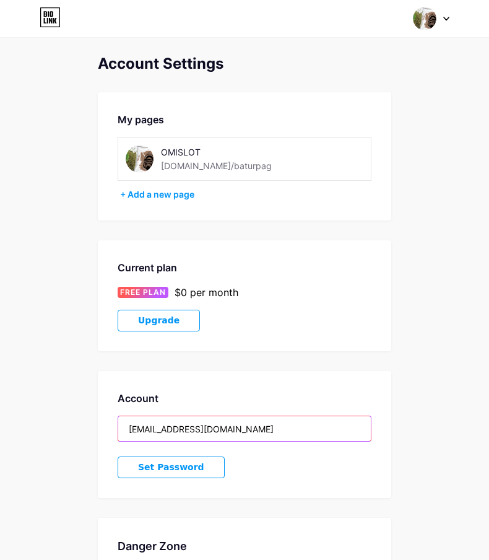
scroll to position [0, 0]
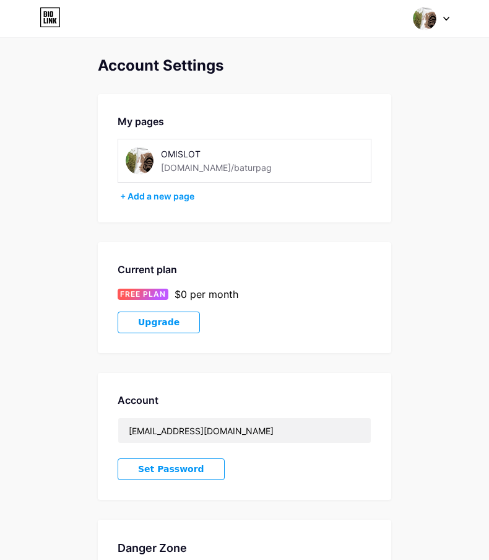
click at [442, 22] on div at bounding box center [432, 18] width 36 height 22
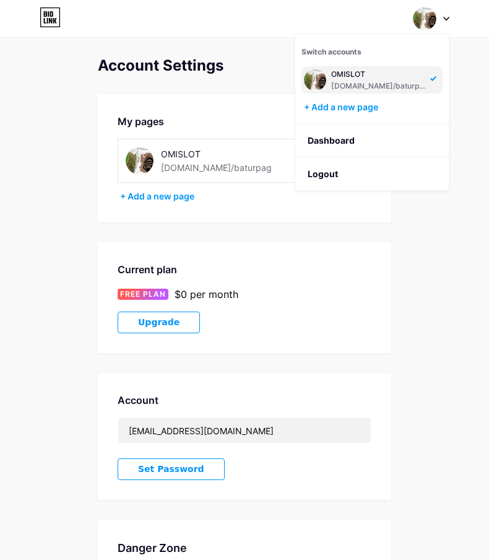
click at [220, 106] on div "My pages OMISLOT bio.link/baturpag + Add a new page" at bounding box center [245, 158] width 294 height 128
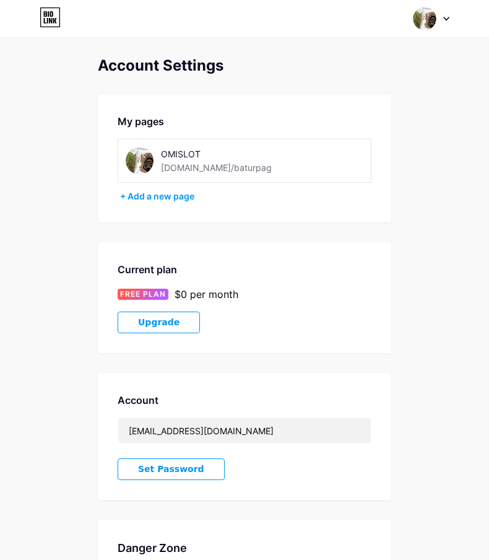
click at [145, 154] on img at bounding box center [140, 161] width 28 height 28
click at [191, 149] on div "OMISLOT" at bounding box center [222, 153] width 123 height 13
click at [198, 165] on div "[DOMAIN_NAME]/baturpag" at bounding box center [216, 167] width 111 height 13
click at [203, 165] on div "[DOMAIN_NAME]/baturpag" at bounding box center [216, 167] width 111 height 13
click at [232, 165] on div "OMISLOT bio.link/baturpag" at bounding box center [222, 161] width 123 height 28
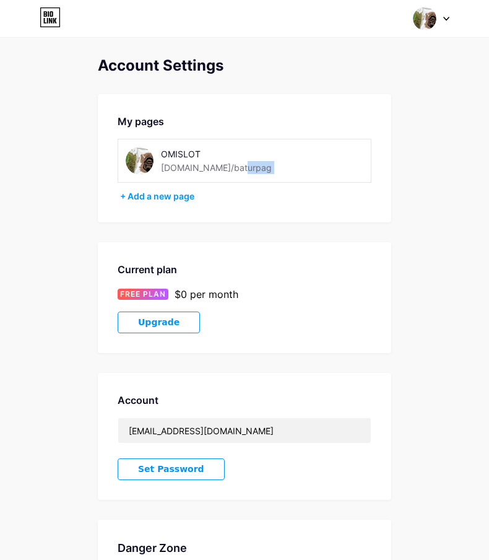
click at [232, 165] on div "OMISLOT bio.link/baturpag" at bounding box center [222, 161] width 123 height 28
click at [225, 173] on div "[DOMAIN_NAME]/baturpag" at bounding box center [216, 167] width 111 height 13
click at [224, 173] on div "[DOMAIN_NAME]/baturpag" at bounding box center [216, 167] width 111 height 13
click at [199, 173] on div "[DOMAIN_NAME]/baturpag" at bounding box center [216, 167] width 111 height 13
drag, startPoint x: 199, startPoint y: 173, endPoint x: 426, endPoint y: 87, distance: 243.1
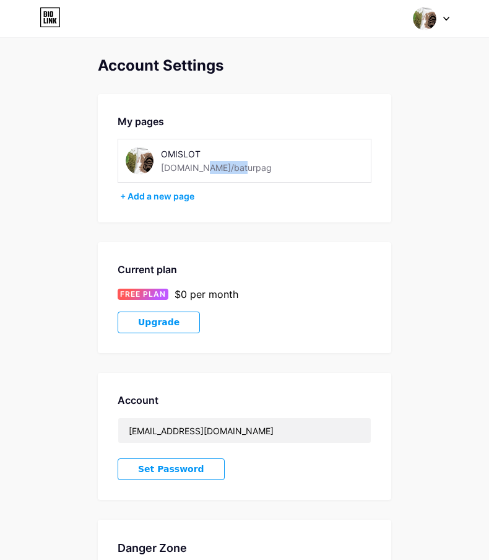
click at [218, 165] on div "[DOMAIN_NAME]/baturpag" at bounding box center [216, 167] width 111 height 13
click at [440, 17] on div at bounding box center [432, 18] width 36 height 22
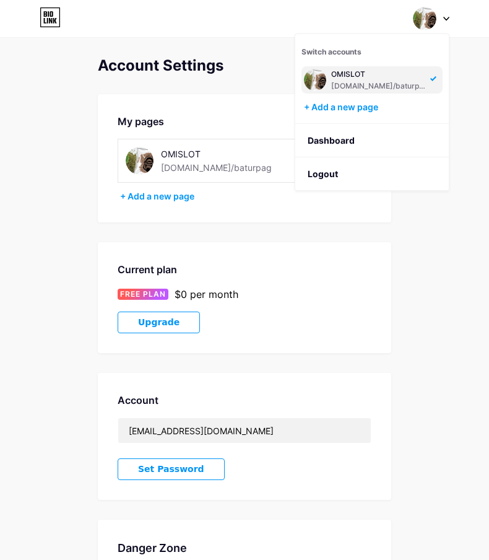
click at [246, 77] on div "Account Settings My pages OMISLOT bio.link/baturpag + Add a new page Current pl…" at bounding box center [245, 354] width 294 height 595
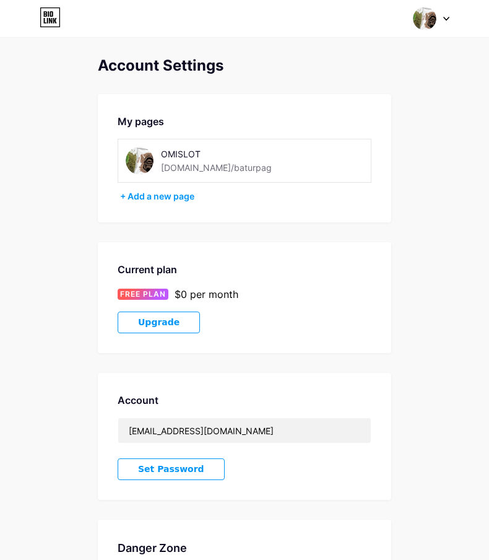
click at [64, 16] on div "Switch accounts OMISLOT bio.link/baturpag + Add a new page Dashboard Logout" at bounding box center [244, 18] width 489 height 22
click at [55, 21] on icon at bounding box center [55, 21] width 4 height 6
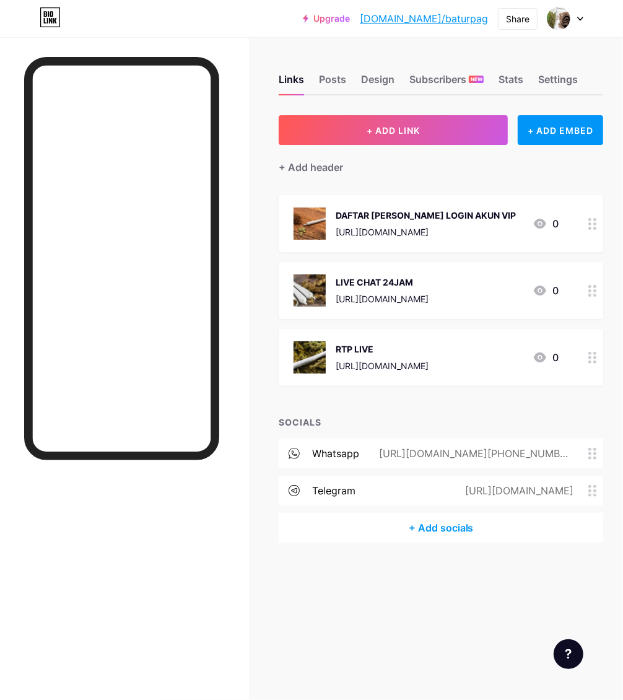
click at [489, 56] on div "Links Posts Design Subscribers NEW Stats Settings" at bounding box center [441, 73] width 325 height 43
click at [428, 22] on link "[DOMAIN_NAME]/baturpag" at bounding box center [424, 18] width 128 height 15
click at [489, 81] on div "Settings" at bounding box center [558, 83] width 40 height 22
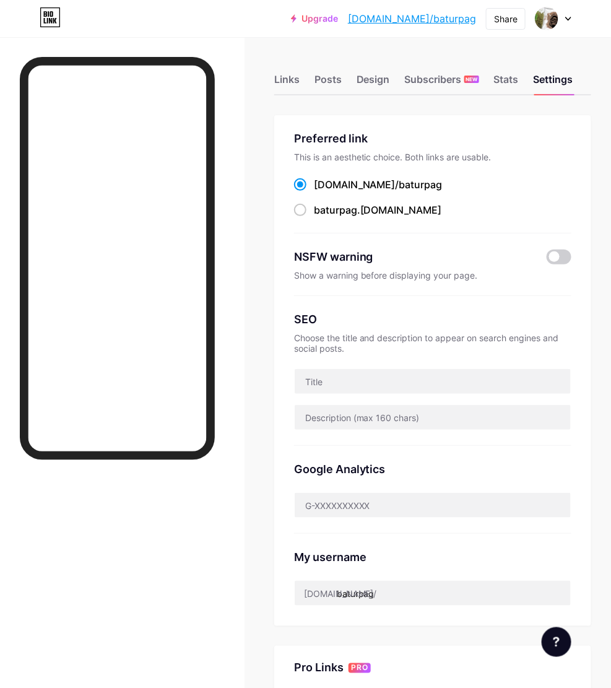
click at [399, 186] on span "baturpag" at bounding box center [420, 184] width 43 height 12
click at [322, 192] on input "bio.link/ baturpag" at bounding box center [318, 196] width 8 height 8
click at [344, 218] on div "Preferred link This is an aesthetic choice. Both links are usable. bio.link/ ba…" at bounding box center [432, 181] width 277 height 103
click at [344, 214] on span "baturpag" at bounding box center [335, 210] width 43 height 12
click at [322, 217] on input "baturpag .bio.link" at bounding box center [318, 221] width 8 height 8
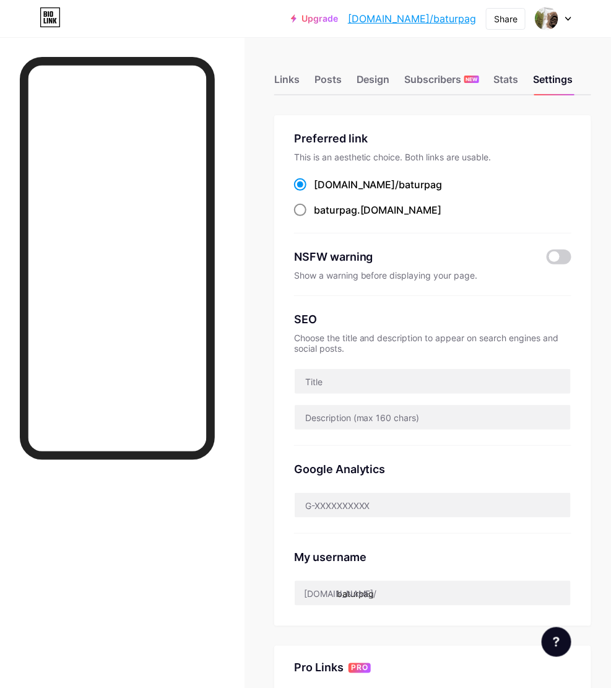
radio input "true"
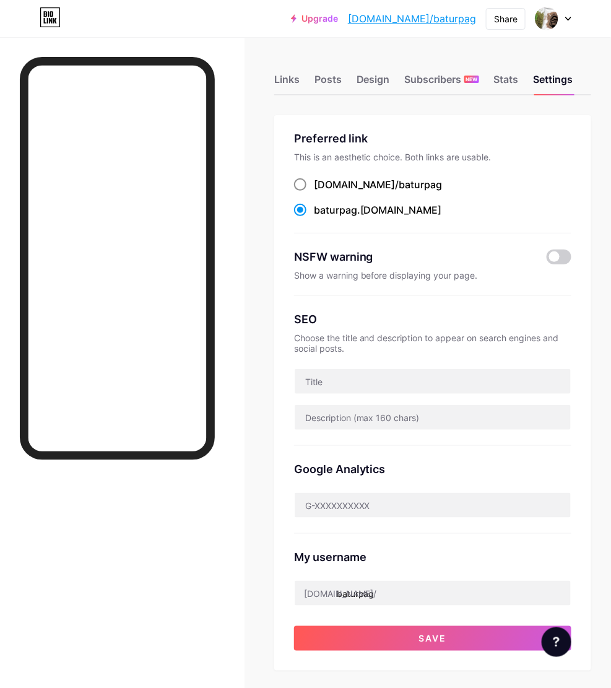
click at [399, 184] on span "baturpag" at bounding box center [420, 184] width 43 height 12
click at [322, 192] on input "bio.link/ baturpag" at bounding box center [318, 196] width 8 height 8
radio input "true"
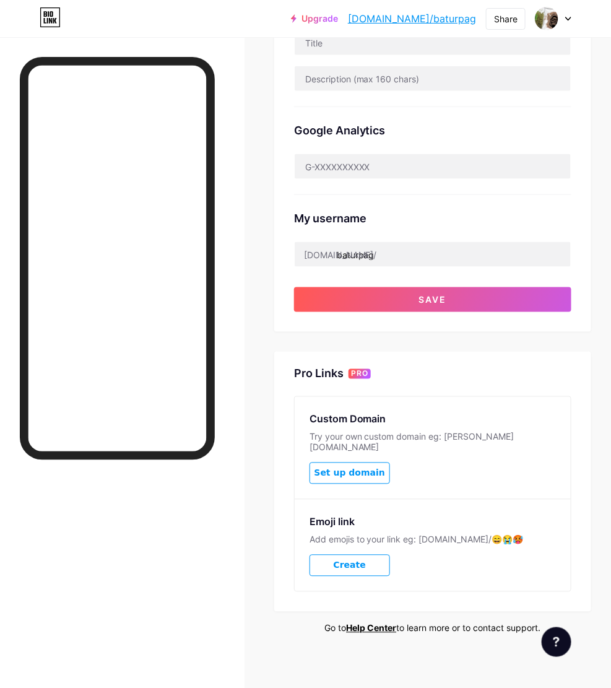
scroll to position [209, 0]
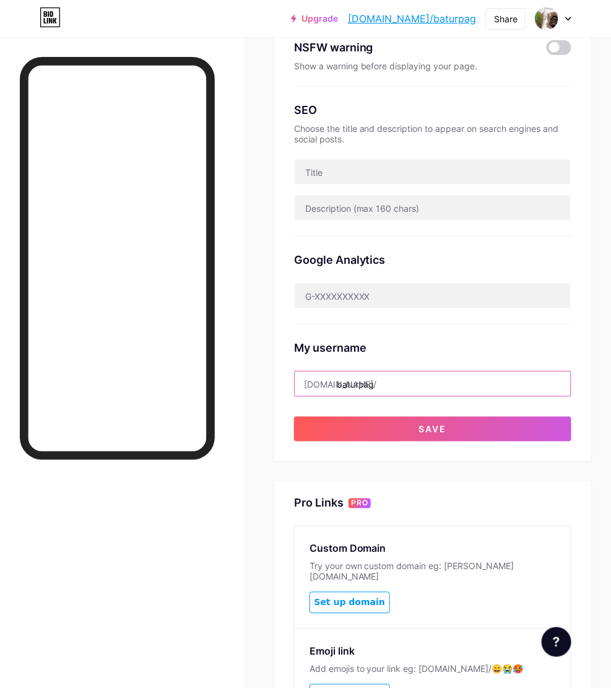
click at [411, 379] on input "baturpag" at bounding box center [433, 384] width 276 height 25
type input "b"
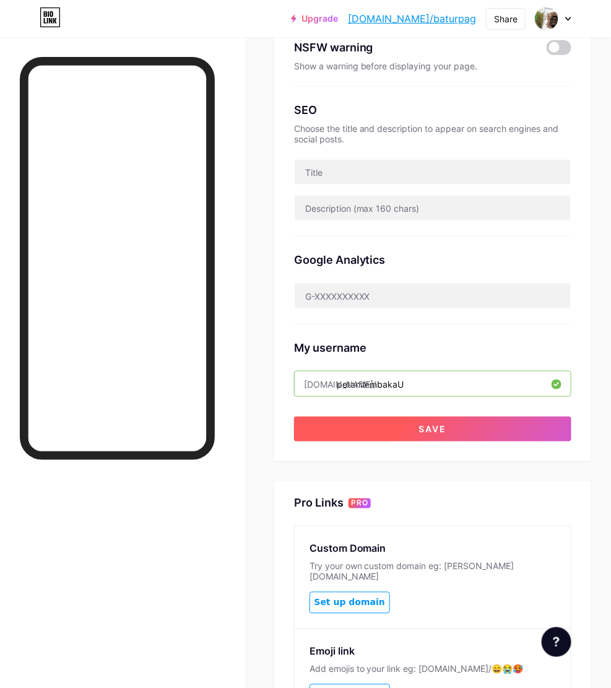
click at [401, 429] on button "Save" at bounding box center [432, 429] width 277 height 25
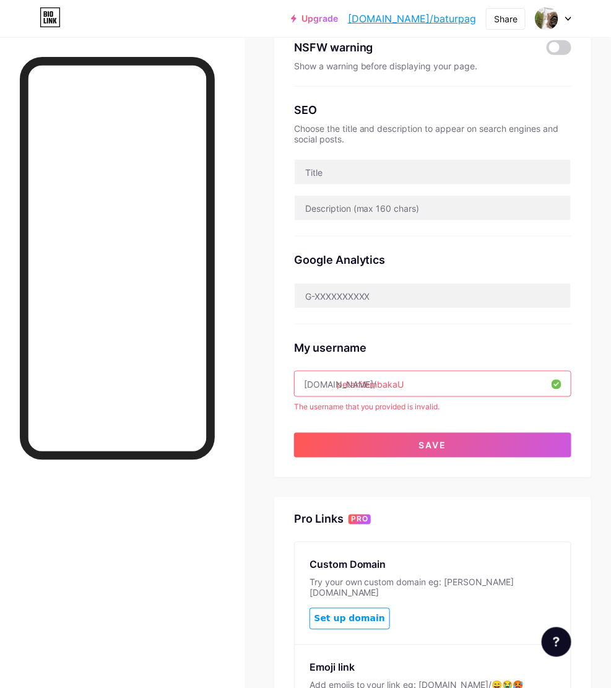
click at [432, 390] on input "petanitembakaU" at bounding box center [433, 384] width 276 height 25
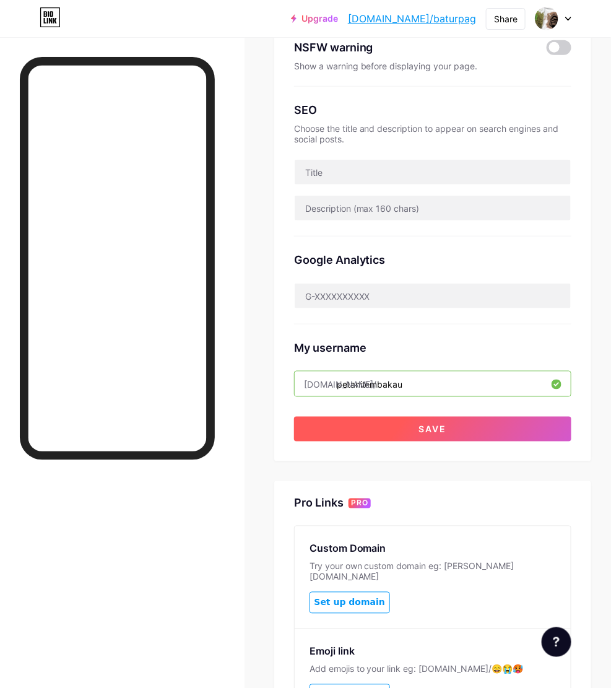
type input "petanitembakau"
click at [469, 426] on button "Save" at bounding box center [432, 429] width 277 height 25
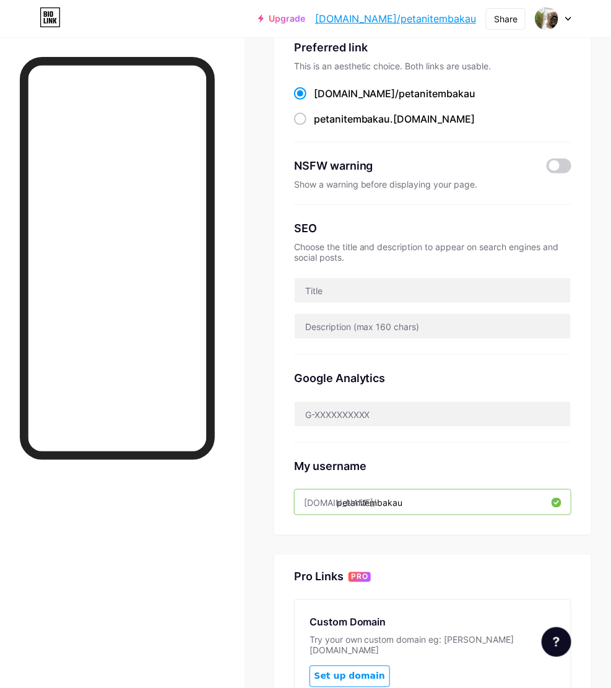
scroll to position [129, 0]
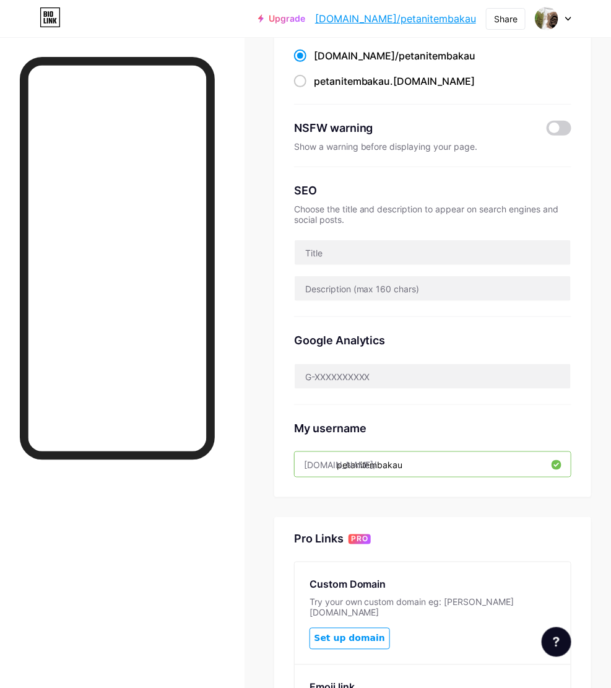
click at [425, 16] on link "bio.link/petanitembakau" at bounding box center [395, 18] width 161 height 15
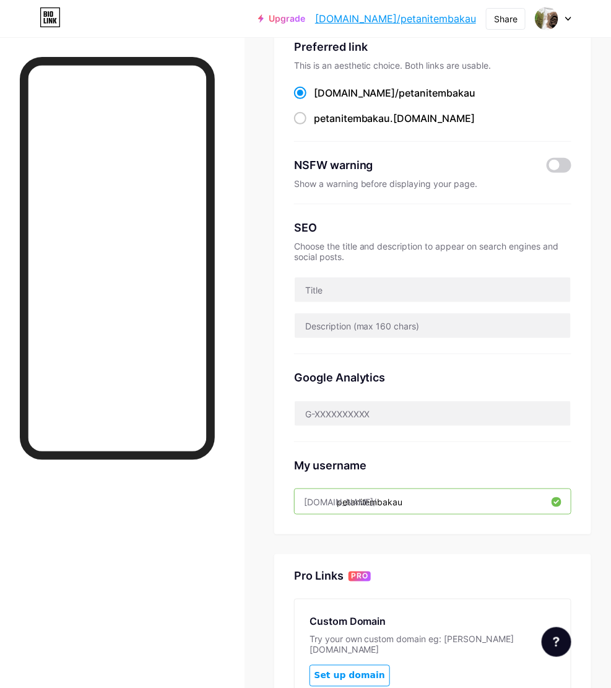
scroll to position [0, 0]
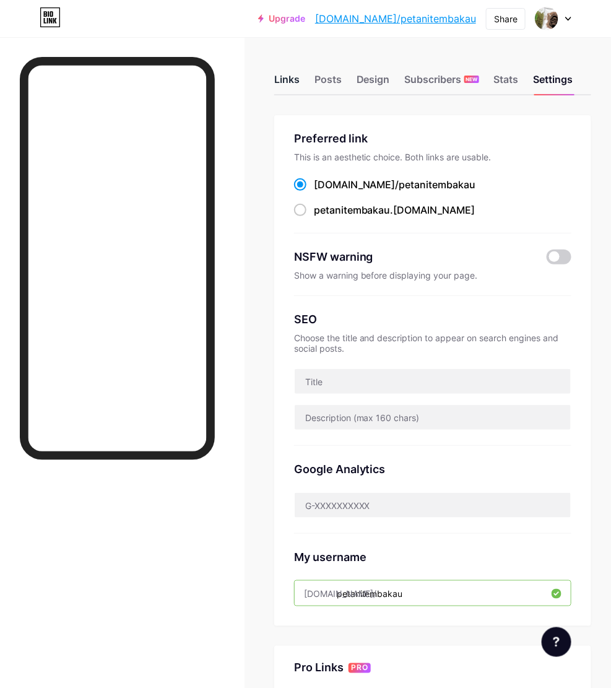
click at [292, 93] on div "Links" at bounding box center [286, 83] width 25 height 22
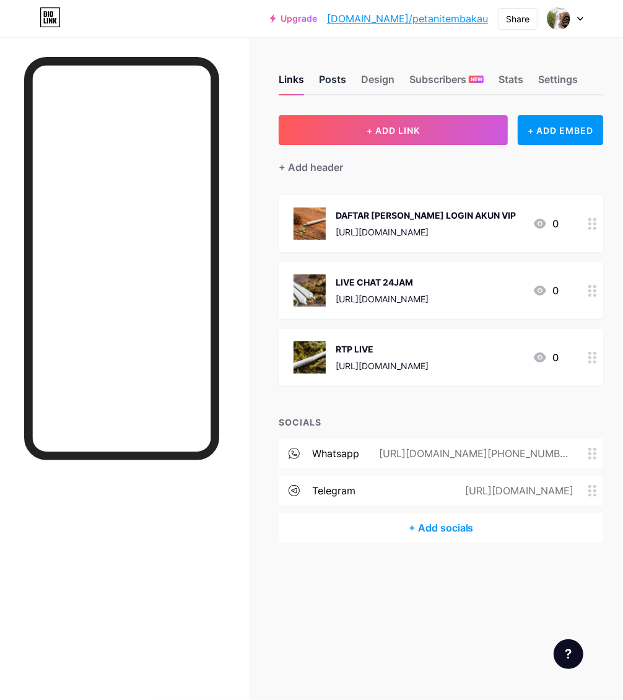
click at [332, 82] on div "Posts" at bounding box center [332, 83] width 27 height 22
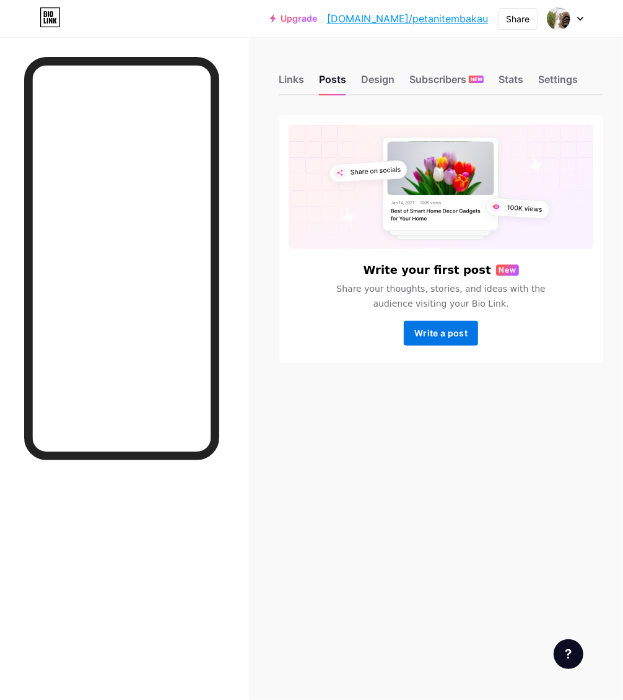
click at [445, 332] on span "Write a post" at bounding box center [440, 333] width 53 height 11
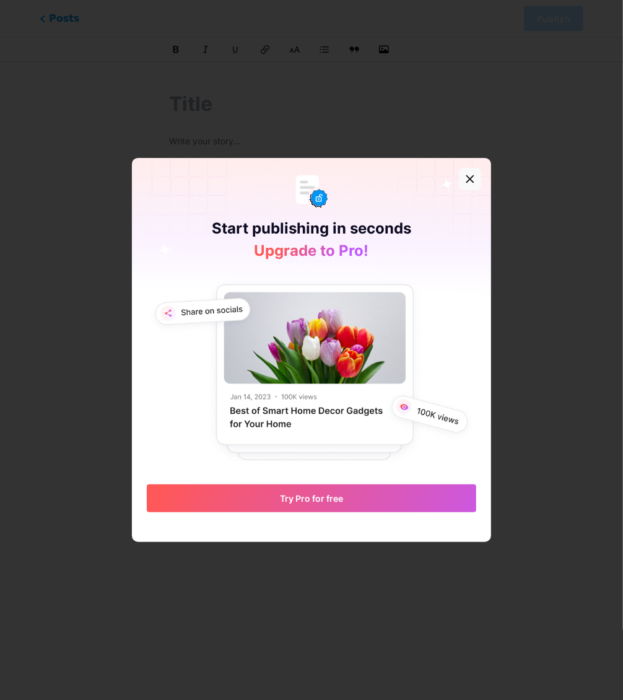
click at [467, 178] on icon at bounding box center [470, 179] width 7 height 7
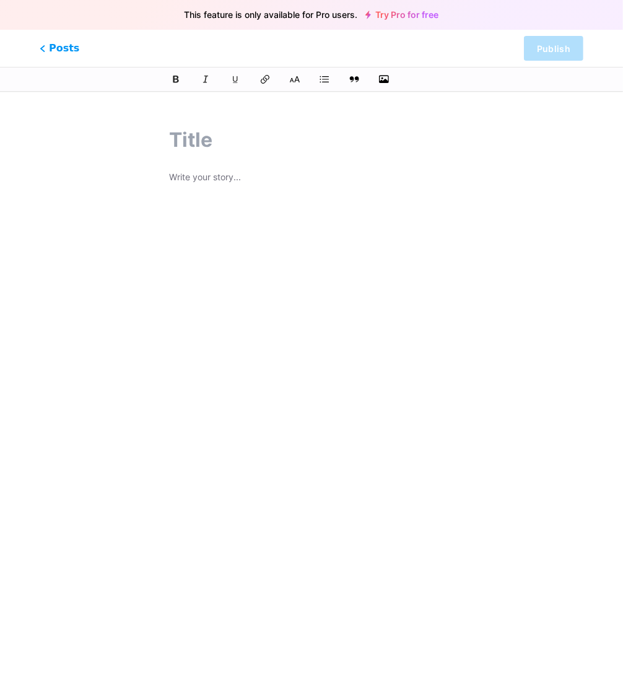
click at [396, 76] on div at bounding box center [311, 79] width 341 height 15
click at [385, 79] on icon "button" at bounding box center [384, 79] width 12 height 12
click at [0, 0] on input "file" at bounding box center [0, 0] width 0 height 0
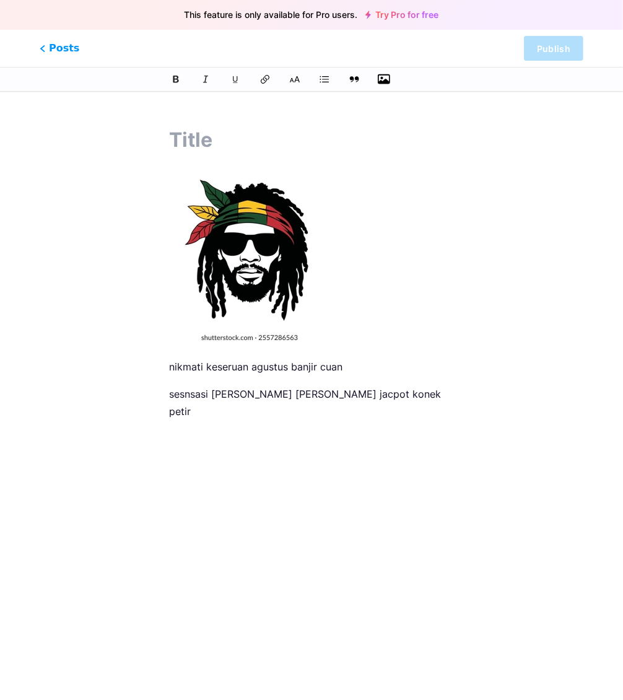
click at [471, 136] on div "nikmati keseruan agustus banjir cuan sesnsasi maxwin dan jacpot konek petir" at bounding box center [311, 304] width 374 height 389
drag, startPoint x: 452, startPoint y: 208, endPoint x: 422, endPoint y: 201, distance: 31.1
click at [451, 206] on div "nikmati keseruan agustus banjir cuan sesnsasi maxwin dan jacpot konek petir" at bounding box center [311, 325] width 285 height 310
click at [72, 50] on span "Posts" at bounding box center [60, 48] width 44 height 16
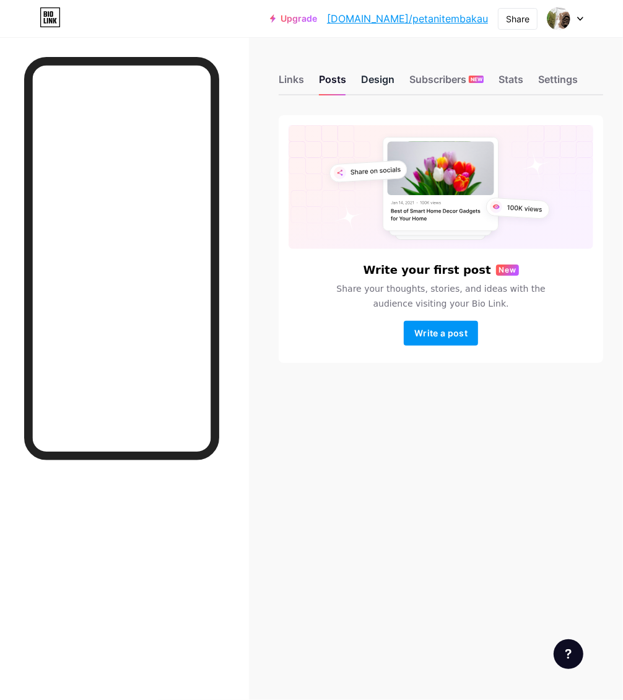
click at [372, 75] on div "Design" at bounding box center [377, 83] width 33 height 22
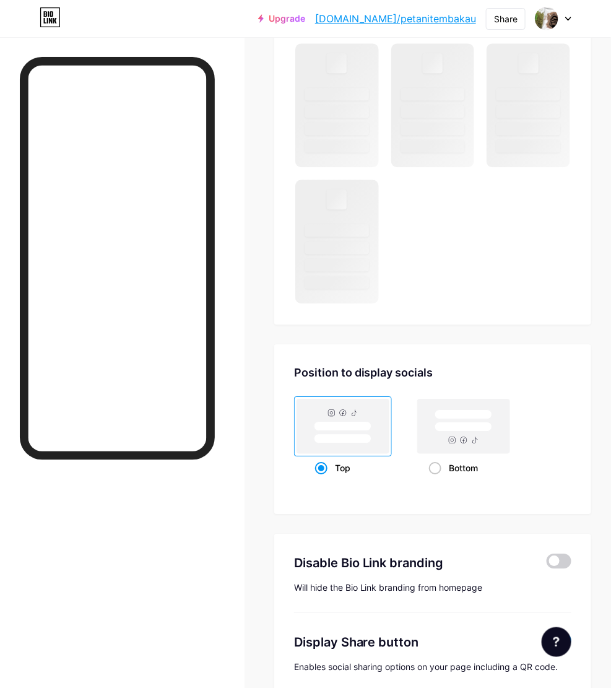
scroll to position [793, 0]
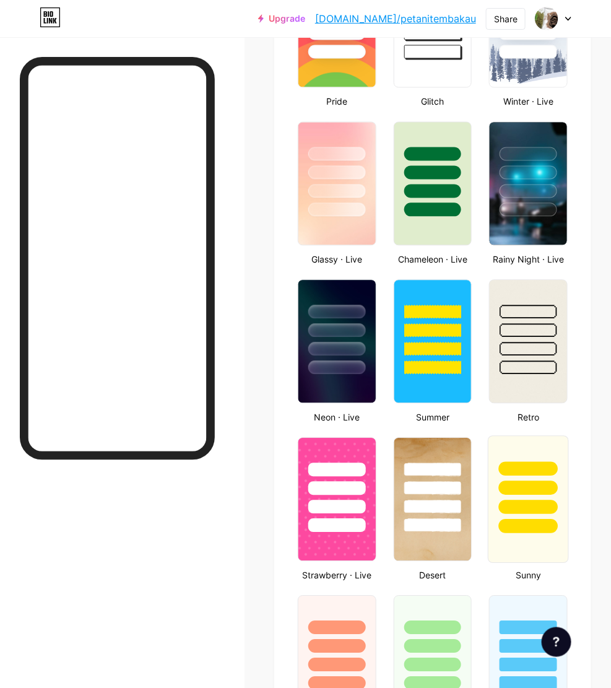
type input "#000000"
type input "#f2f2f2"
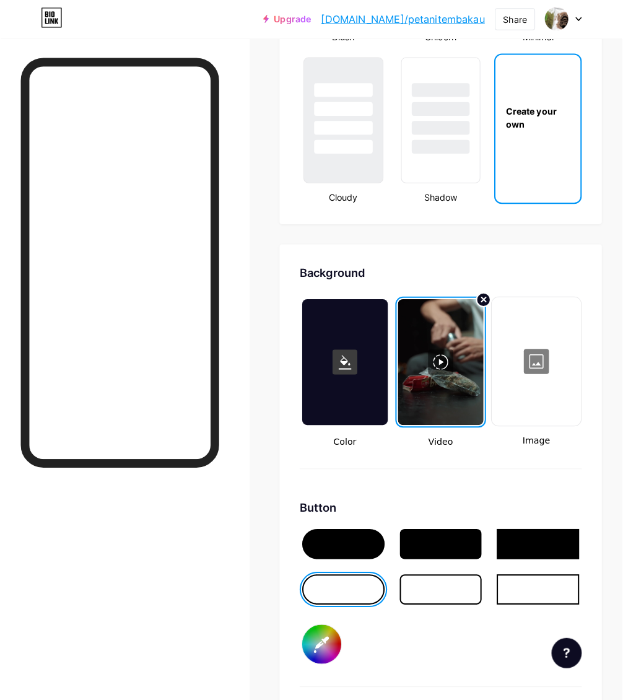
scroll to position [1548, 0]
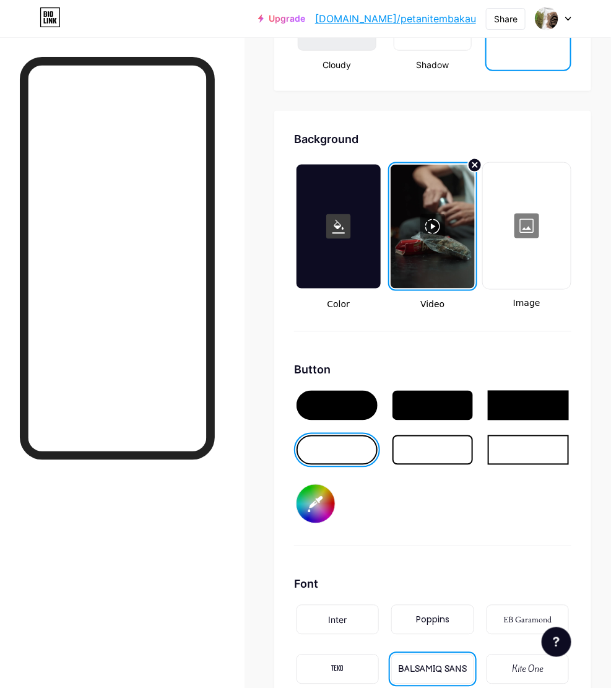
click at [489, 236] on div at bounding box center [526, 226] width 85 height 124
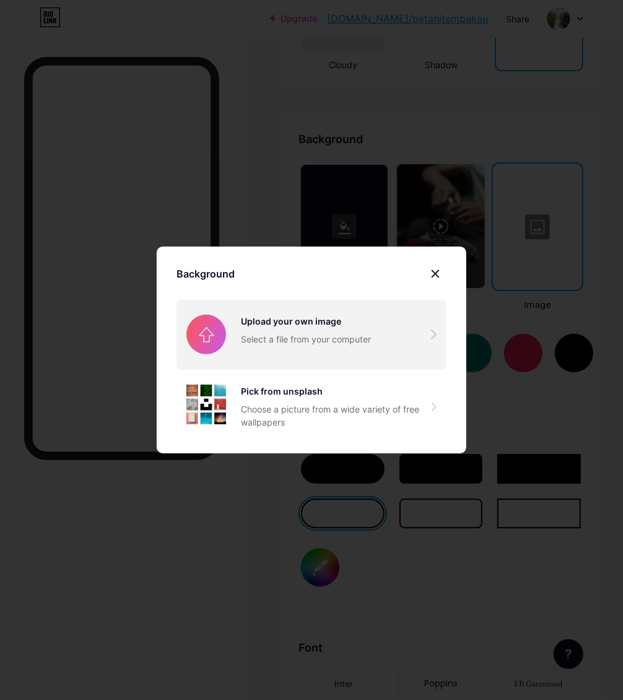
click at [293, 342] on input "file" at bounding box center [312, 334] width 270 height 69
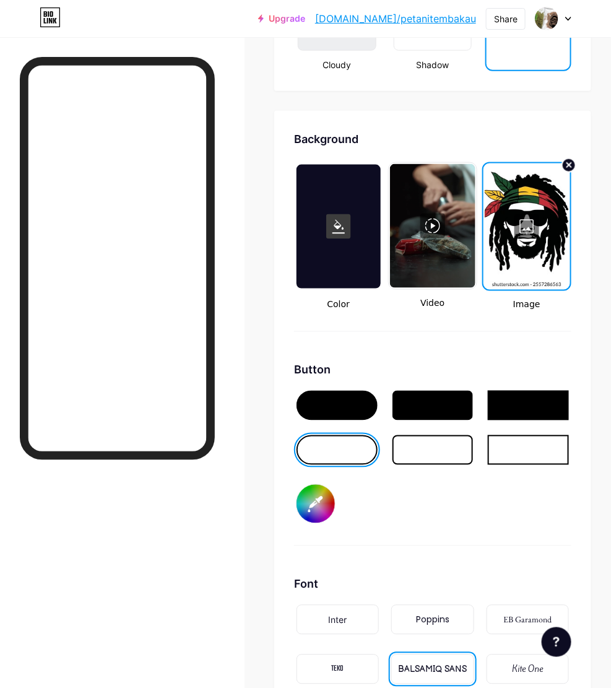
click at [423, 254] on div at bounding box center [432, 226] width 85 height 124
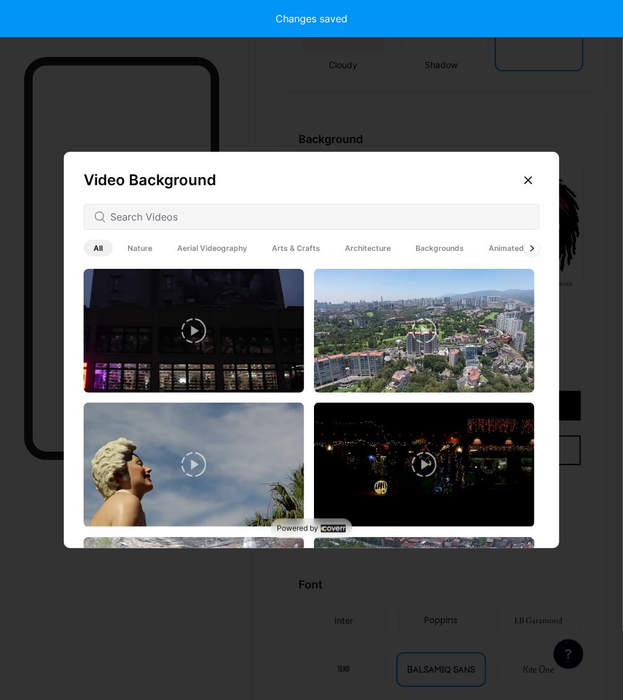
click at [489, 177] on icon at bounding box center [528, 180] width 10 height 10
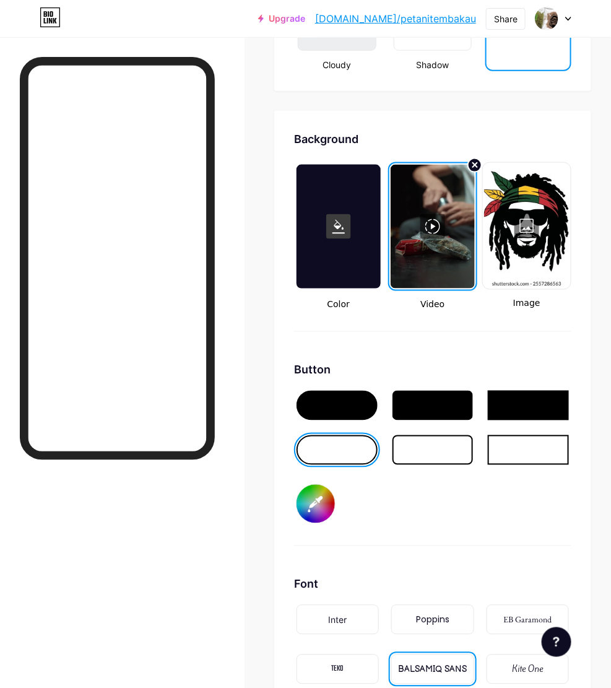
click at [434, 266] on div at bounding box center [433, 227] width 84 height 124
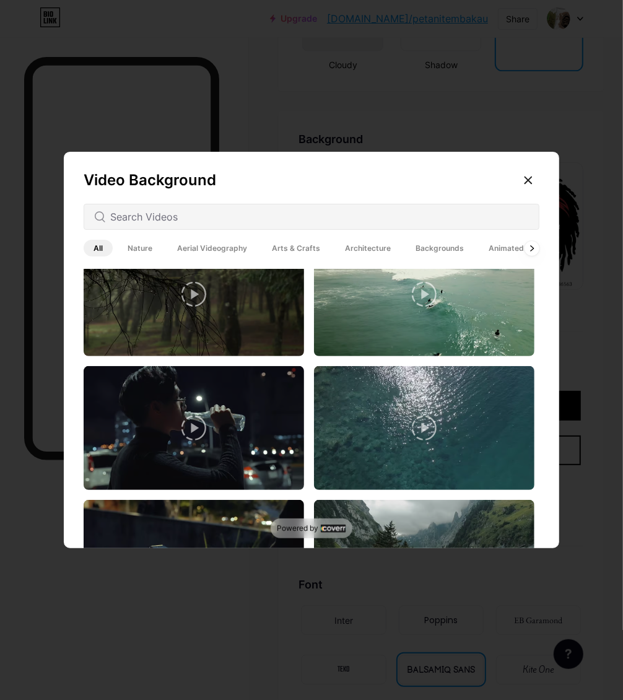
scroll to position [3040, 0]
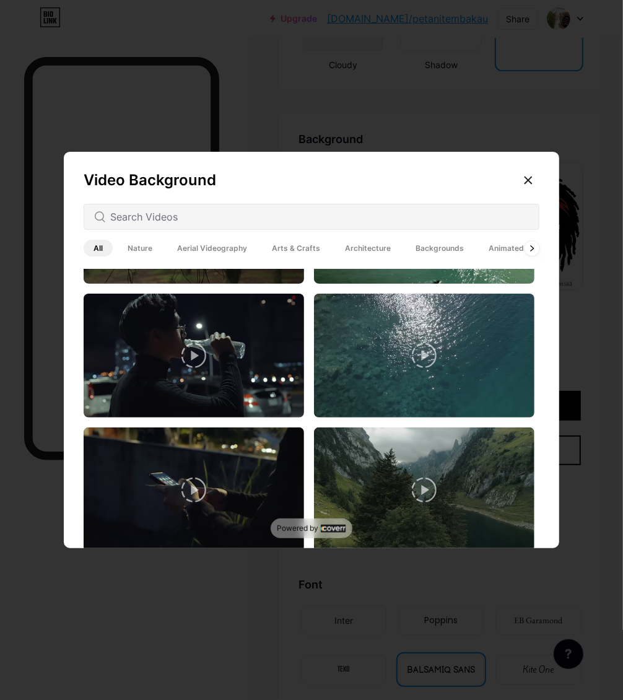
click at [118, 245] on span "Nature" at bounding box center [140, 248] width 45 height 17
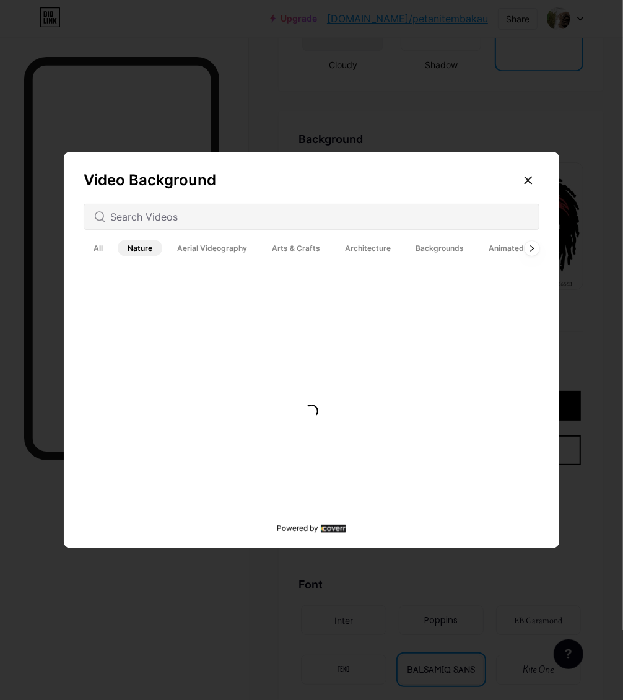
click at [431, 253] on span "Backgrounds" at bounding box center [440, 248] width 68 height 17
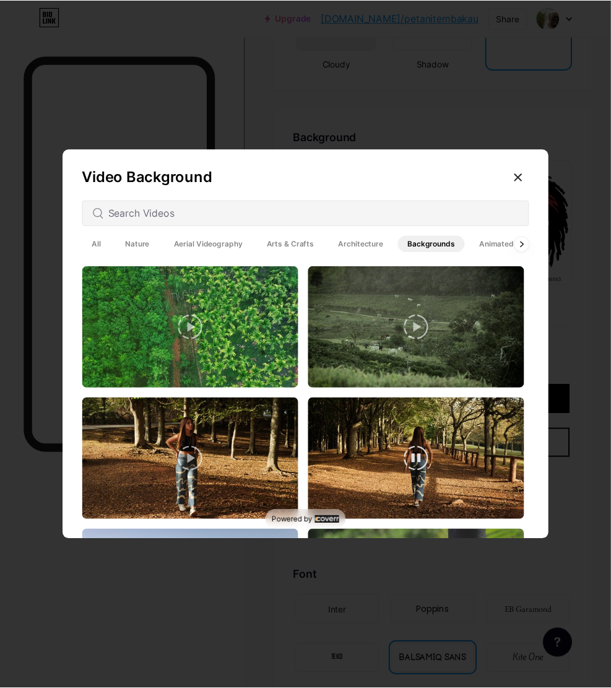
scroll to position [2677, 0]
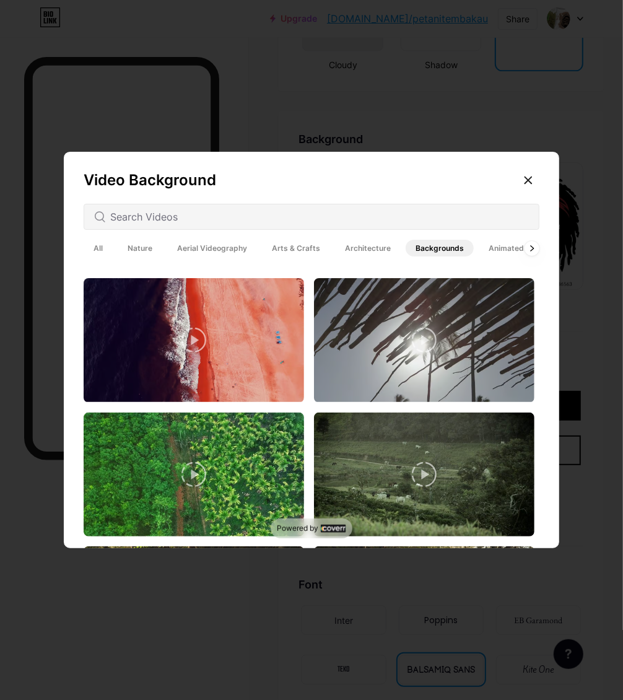
drag, startPoint x: 418, startPoint y: 115, endPoint x: 425, endPoint y: 125, distance: 12.4
click at [418, 115] on div at bounding box center [311, 350] width 623 height 700
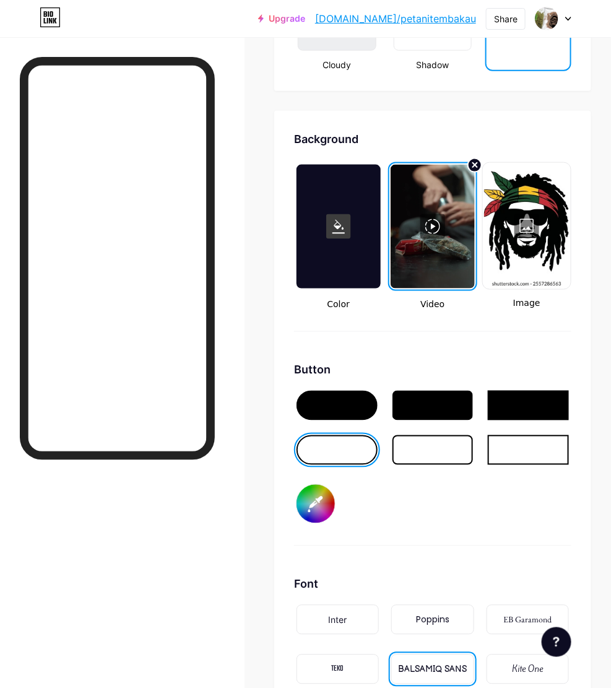
click at [449, 214] on div at bounding box center [433, 227] width 84 height 124
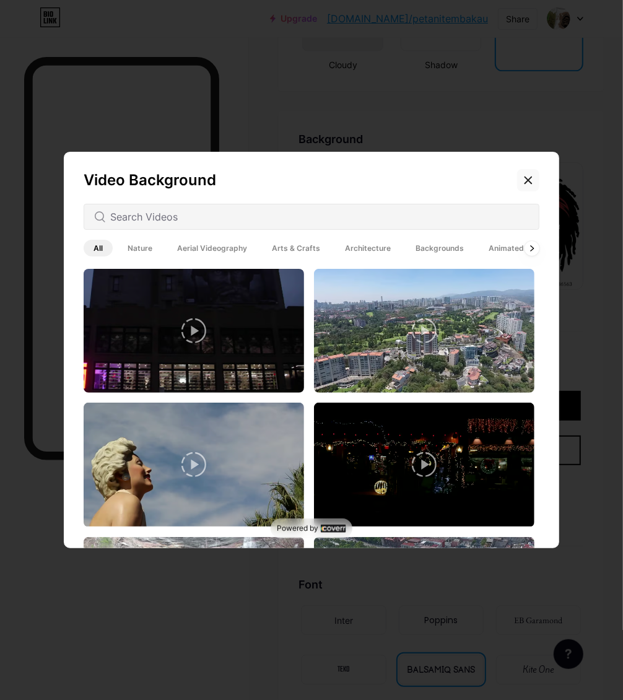
click at [489, 184] on icon at bounding box center [528, 180] width 10 height 10
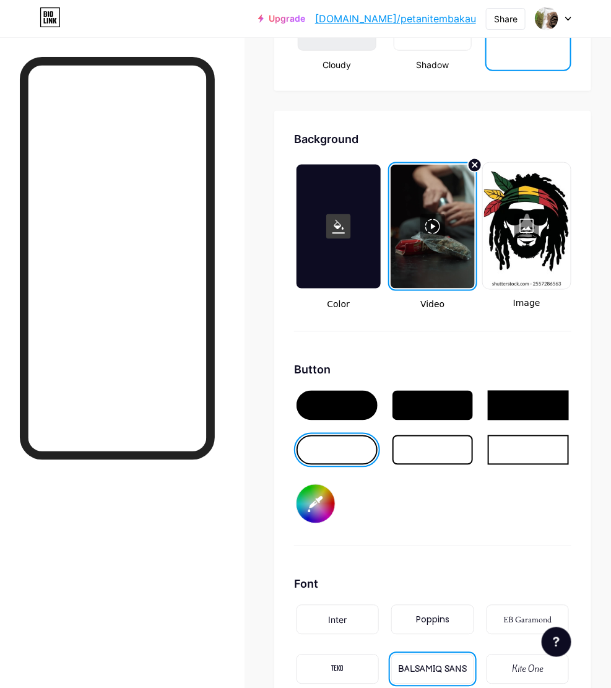
click at [475, 245] on div at bounding box center [433, 227] width 84 height 124
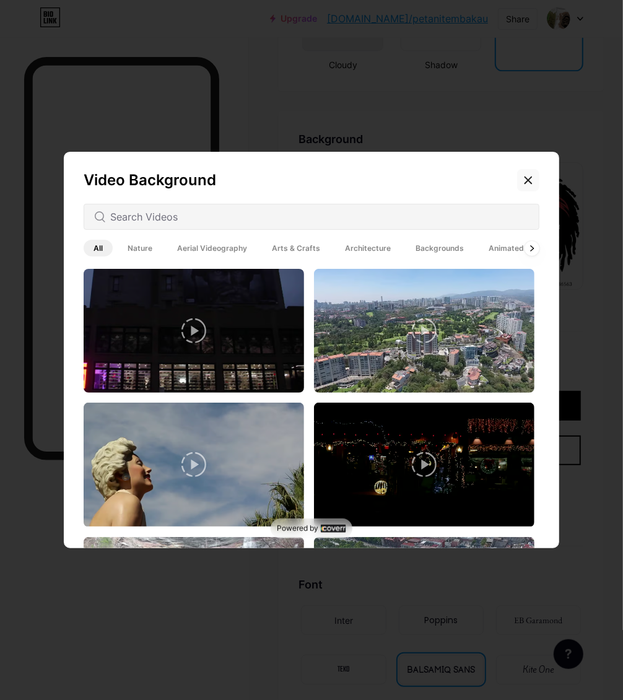
click at [489, 184] on div at bounding box center [528, 180] width 22 height 22
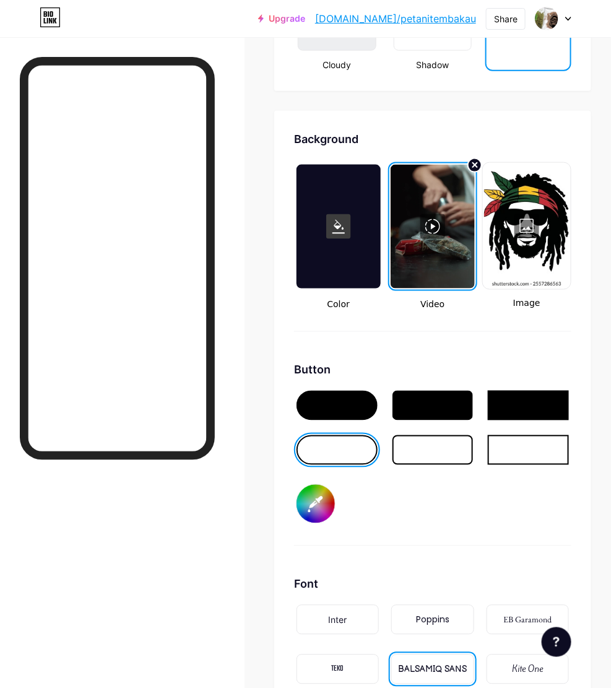
click at [489, 224] on div at bounding box center [526, 226] width 85 height 124
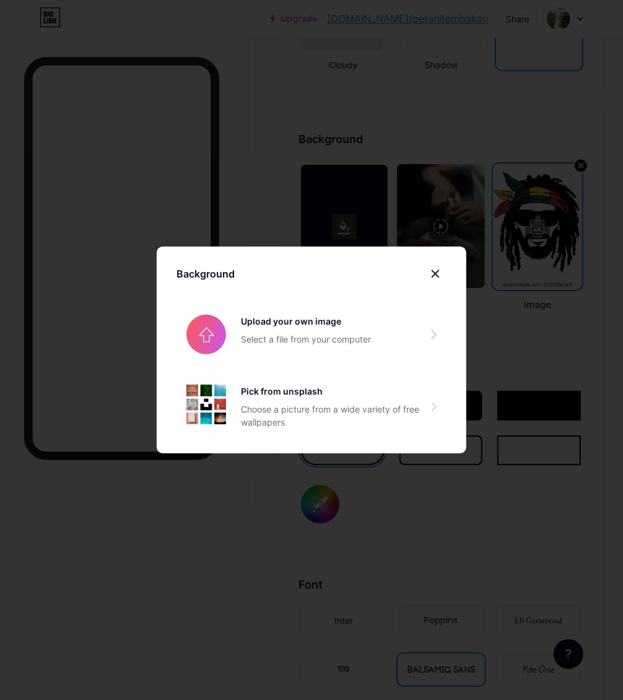
click at [437, 252] on div "Background Upload your own image Select a file from your computer Pick from uns…" at bounding box center [312, 349] width 310 height 207
click at [429, 264] on div at bounding box center [435, 274] width 22 height 22
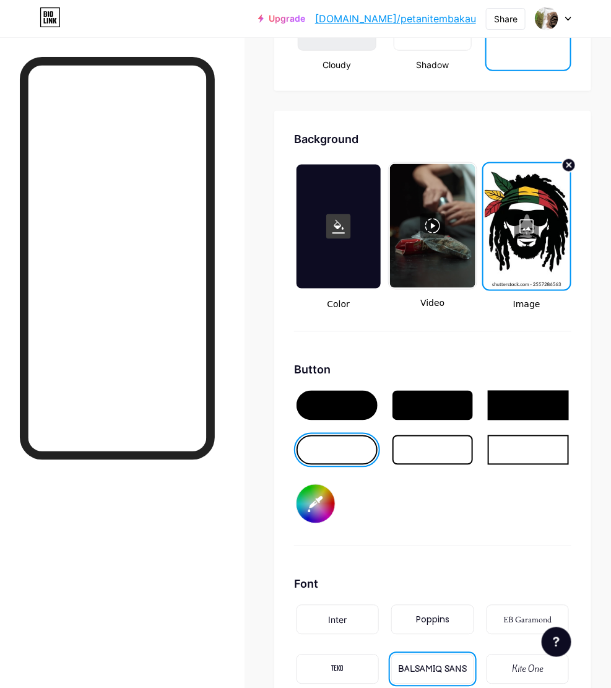
click at [489, 158] on icon at bounding box center [569, 165] width 15 height 15
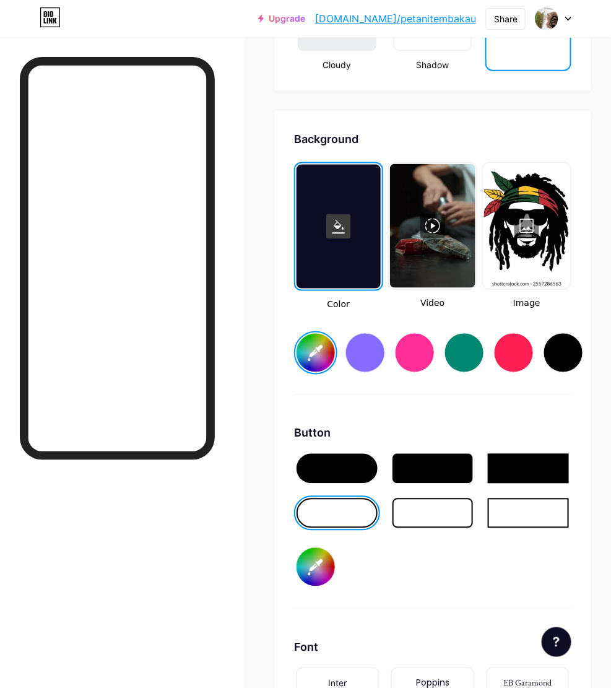
click at [459, 264] on div at bounding box center [432, 226] width 85 height 124
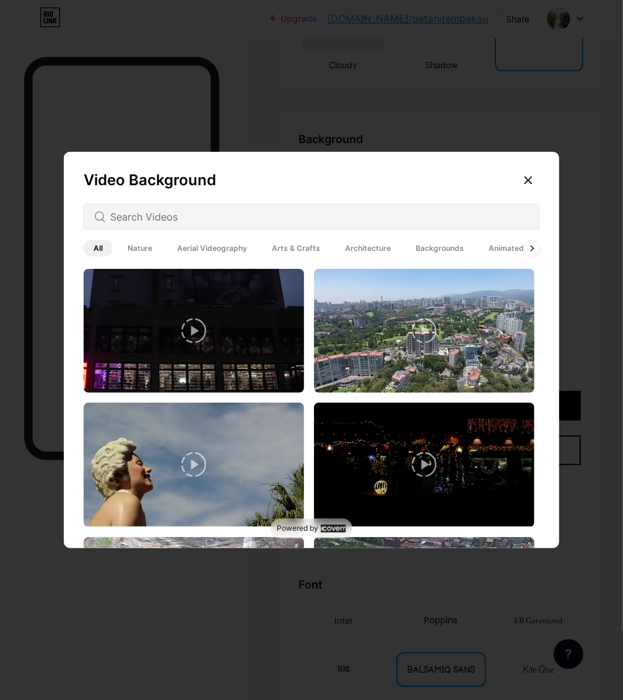
click at [420, 85] on div at bounding box center [311, 350] width 623 height 700
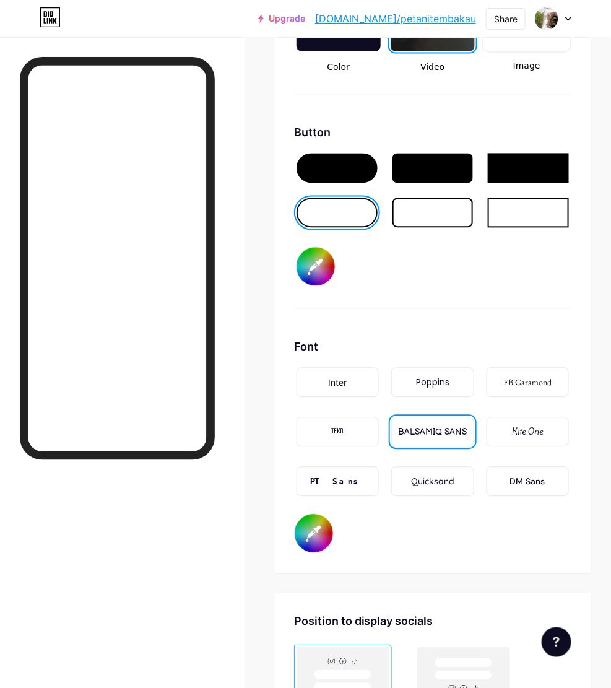
scroll to position [1548, 0]
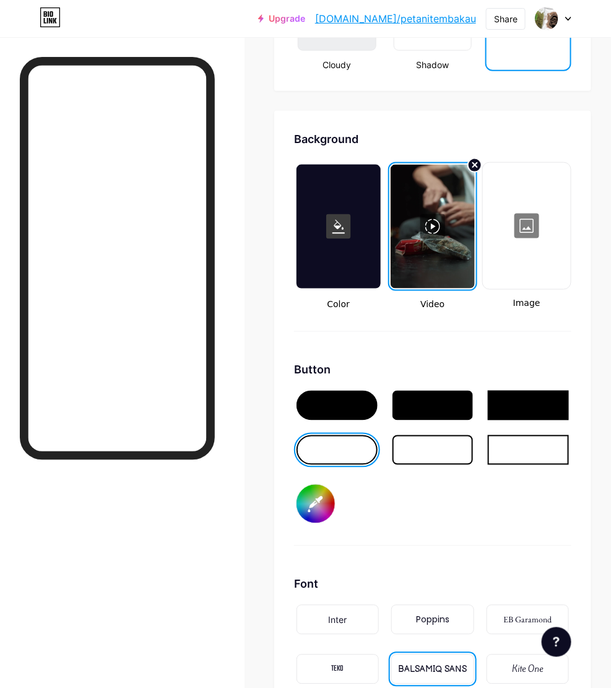
drag, startPoint x: 256, startPoint y: 521, endPoint x: 250, endPoint y: 511, distance: 12.2
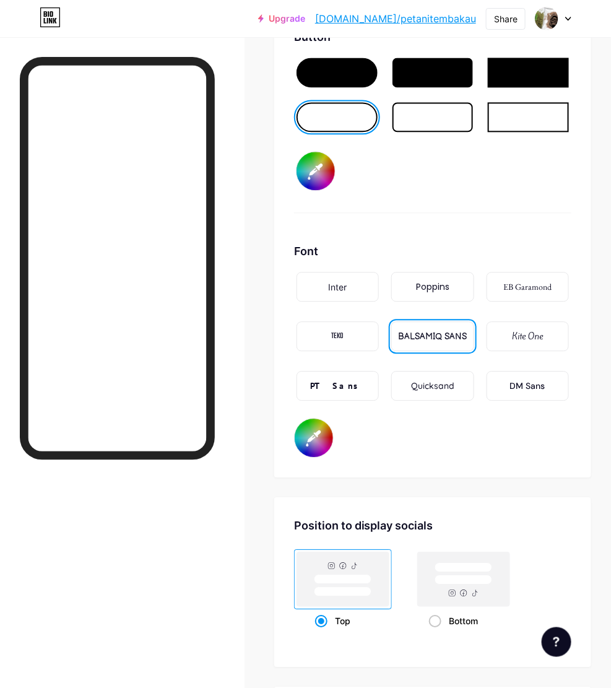
scroll to position [1677, 0]
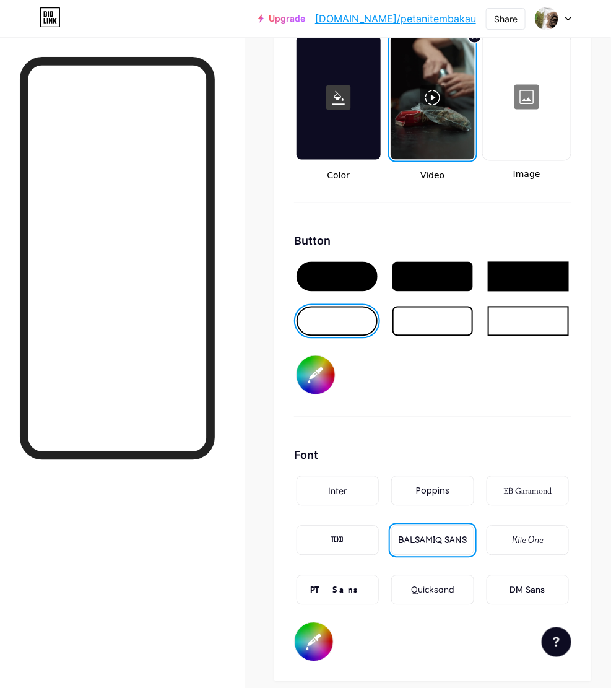
click at [325, 364] on input "#000000" at bounding box center [316, 375] width 38 height 38
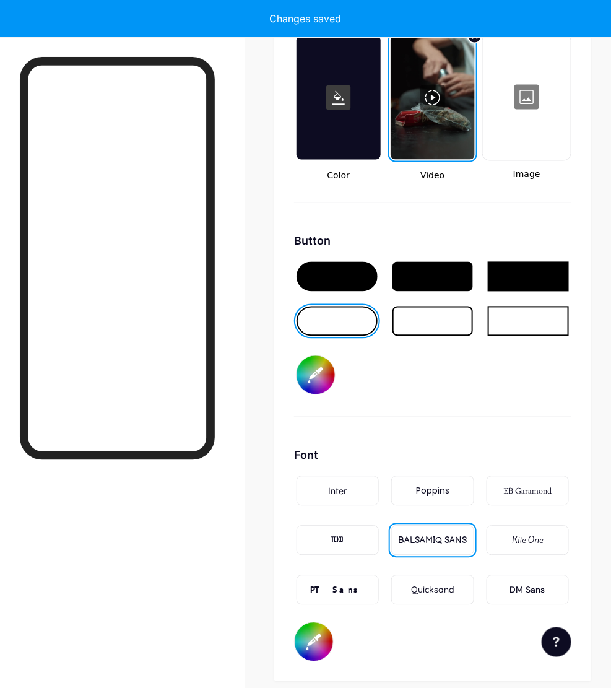
click at [227, 550] on div at bounding box center [122, 381] width 245 height 688
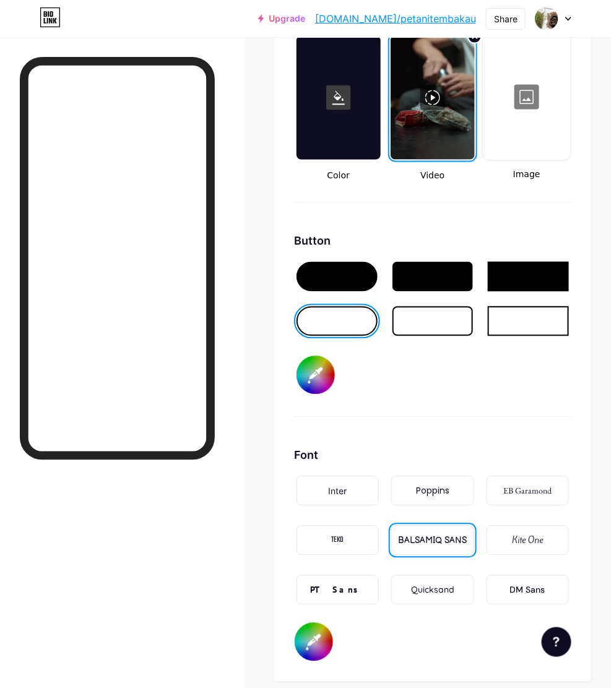
drag, startPoint x: 326, startPoint y: 367, endPoint x: 334, endPoint y: 367, distance: 8.1
click at [326, 367] on input "#ffffff" at bounding box center [316, 375] width 38 height 38
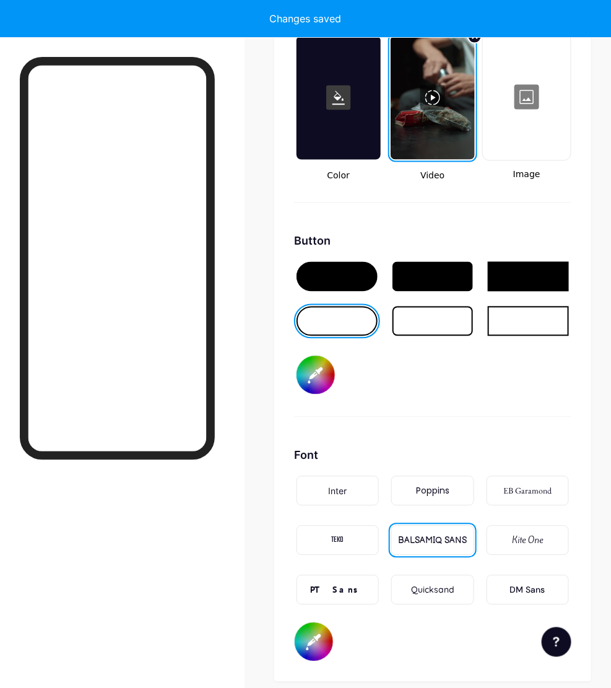
type input "#745d5d"
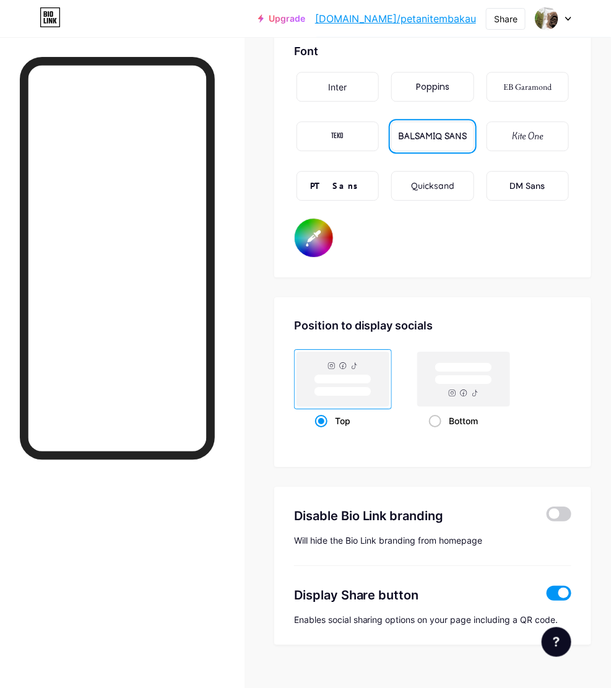
scroll to position [2092, 0]
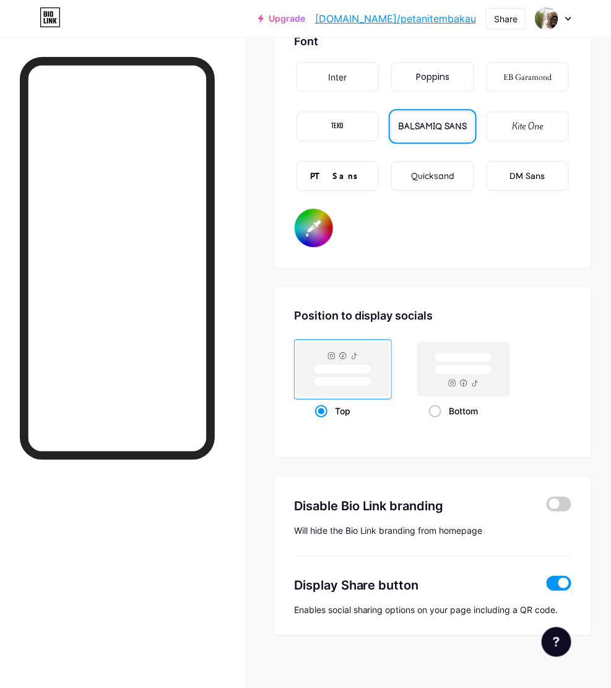
click at [322, 222] on input "#f2f2f2" at bounding box center [314, 228] width 38 height 38
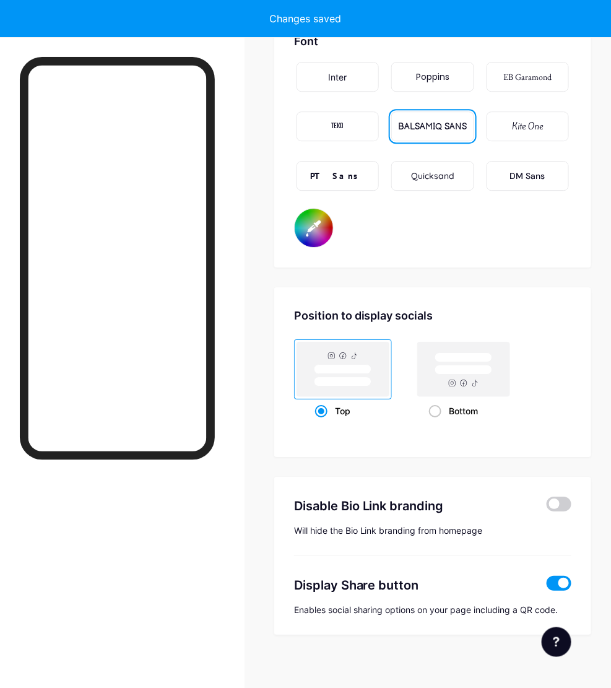
type input "#ffffff"
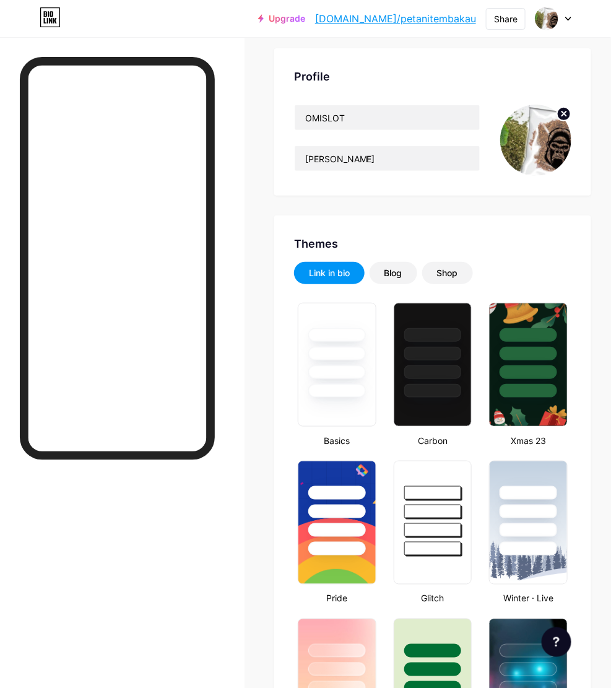
scroll to position [0, 0]
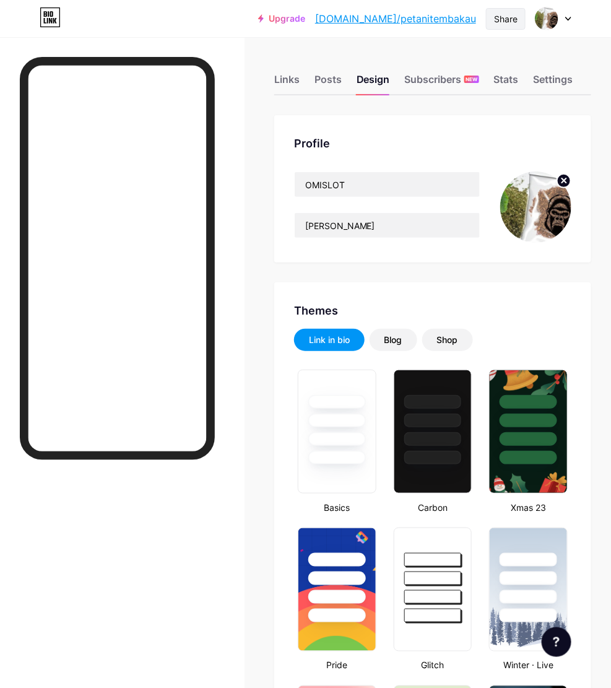
click at [489, 10] on div "Share" at bounding box center [506, 19] width 40 height 22
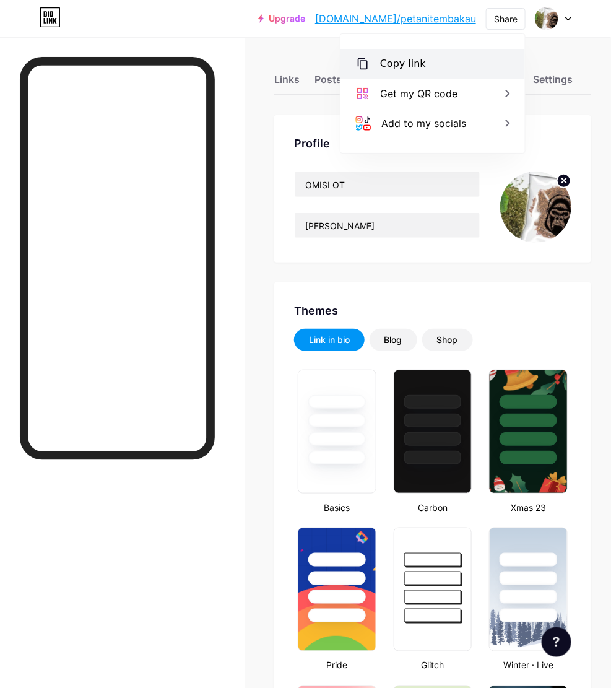
click at [409, 63] on div "Copy link" at bounding box center [403, 63] width 46 height 15
click at [404, 63] on div "Copied" at bounding box center [397, 63] width 35 height 15
click at [385, 63] on div "Copy link" at bounding box center [403, 63] width 46 height 15
click at [392, 62] on div "Copied" at bounding box center [397, 63] width 35 height 15
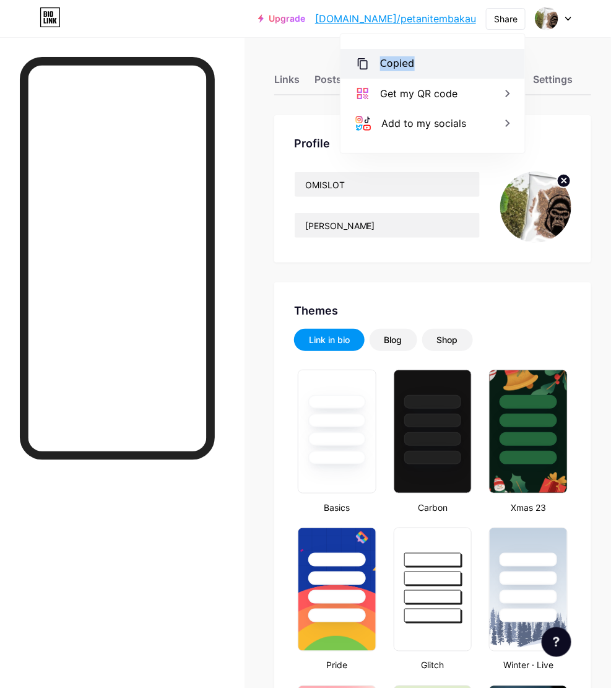
click at [392, 62] on div "Copied" at bounding box center [397, 63] width 35 height 15
click at [215, 550] on div at bounding box center [117, 391] width 195 height 668
